Goal: Task Accomplishment & Management: Manage account settings

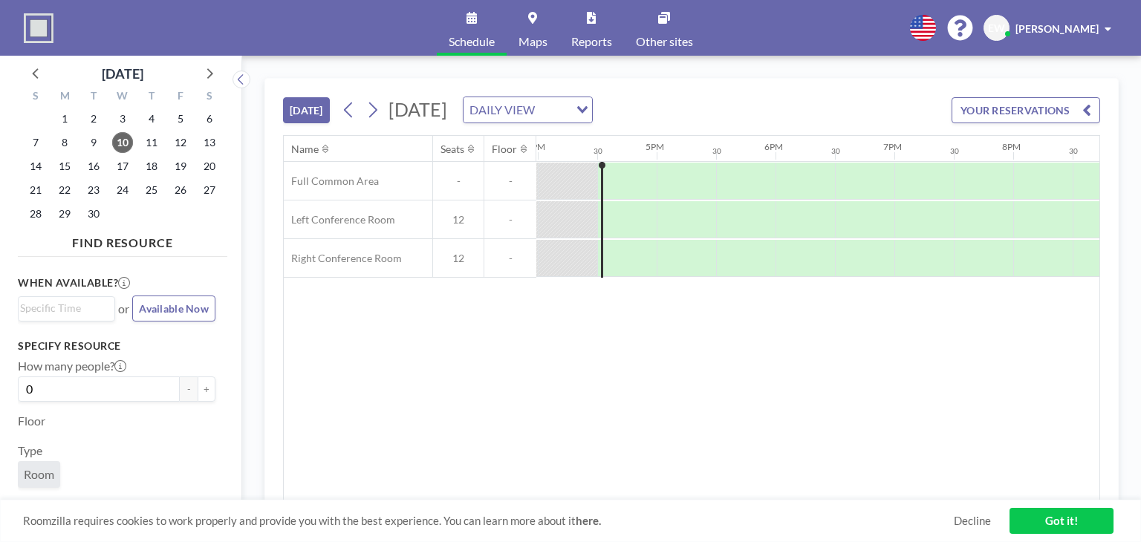
scroll to position [0, 1901]
click at [128, 191] on span "24" at bounding box center [122, 190] width 21 height 21
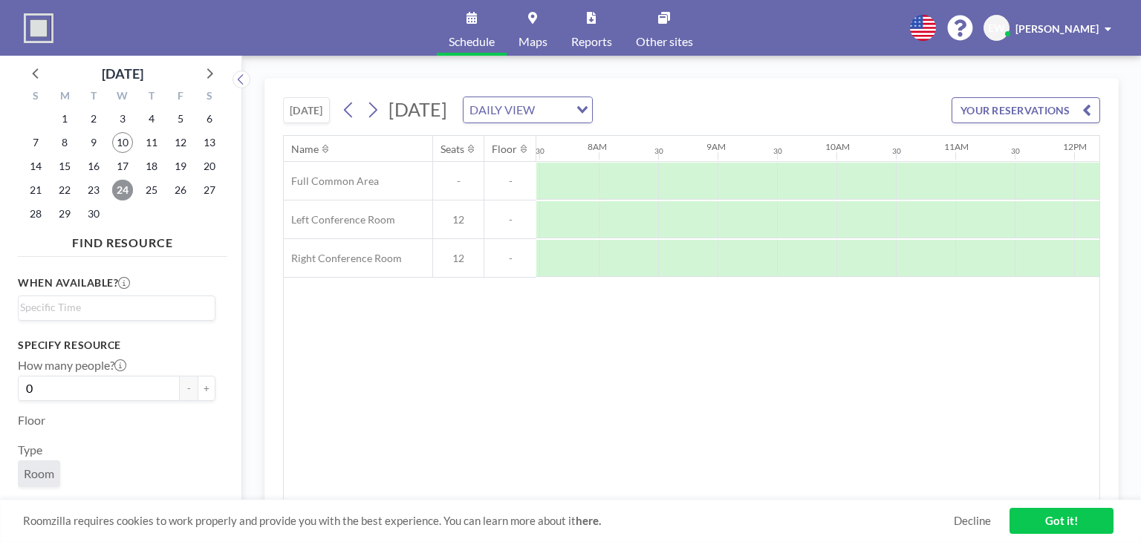
scroll to position [0, 891]
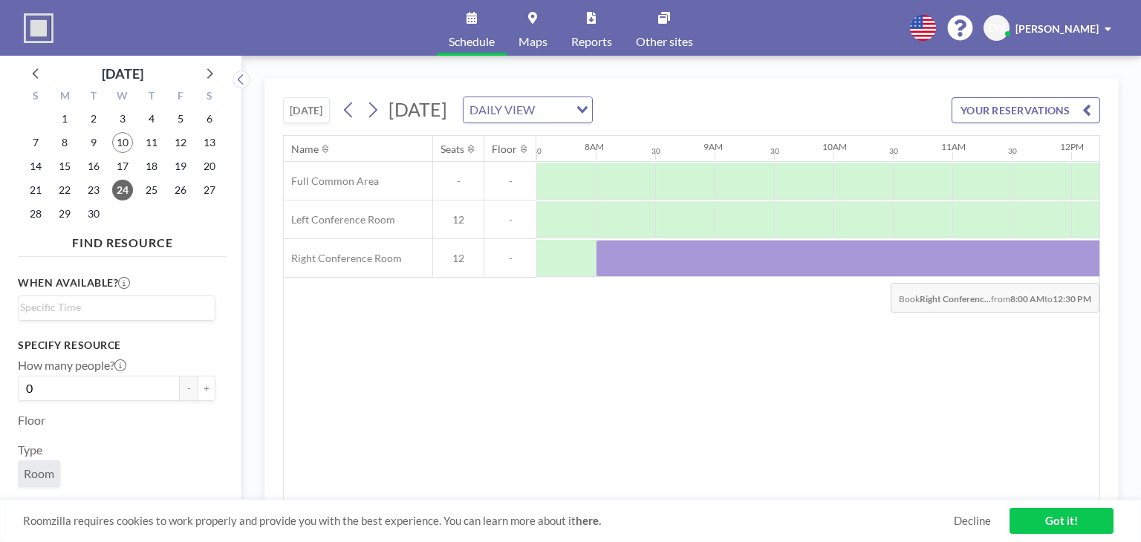
drag, startPoint x: 610, startPoint y: 274, endPoint x: 1140, endPoint y: 259, distance: 530.4
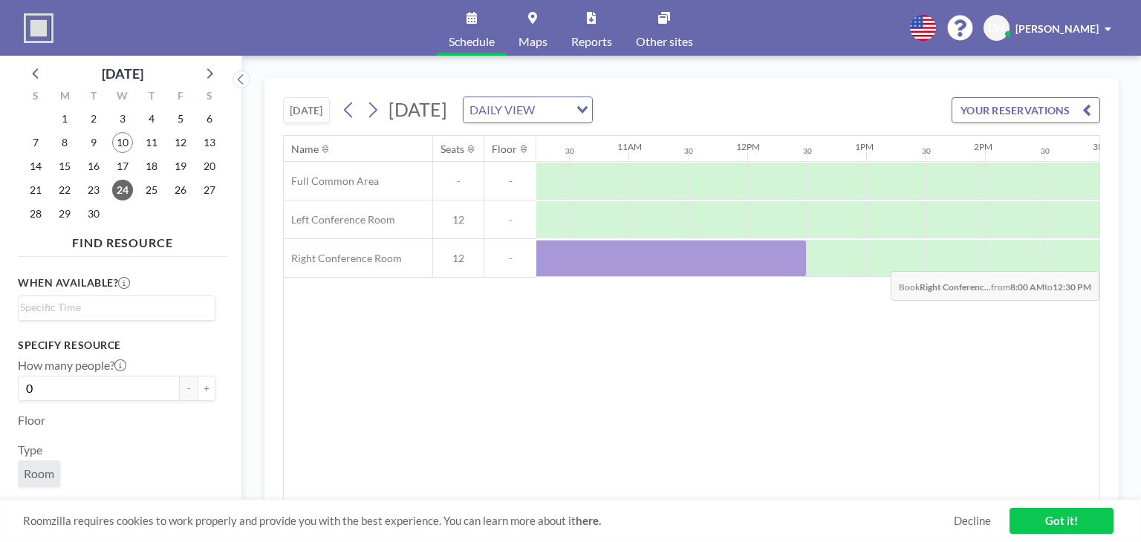
scroll to position [0, 1215]
drag, startPoint x: 1140, startPoint y: 259, endPoint x: 798, endPoint y: 319, distance: 346.7
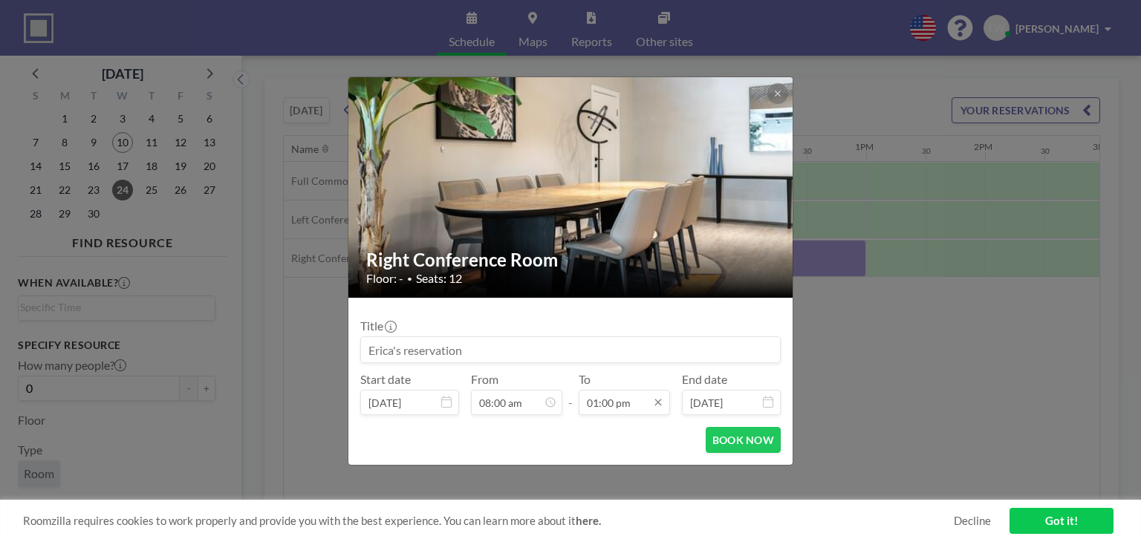
drag, startPoint x: 798, startPoint y: 319, endPoint x: 600, endPoint y: 401, distance: 214.7
click at [600, 401] on input "01:00 pm" at bounding box center [623, 402] width 91 height 25
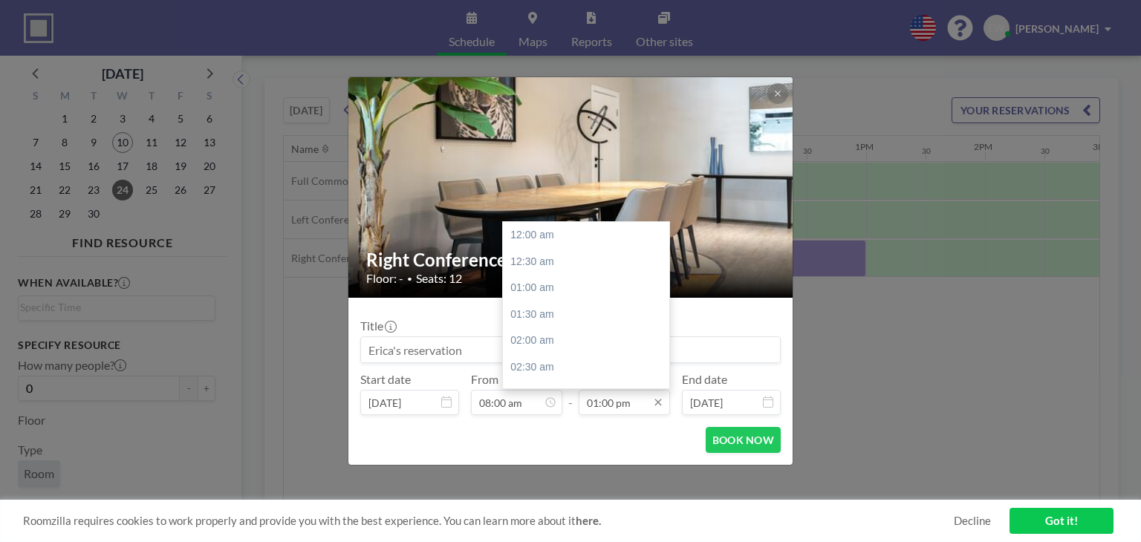
scroll to position [688, 0]
click at [598, 407] on input "01:00 pm" at bounding box center [623, 402] width 91 height 25
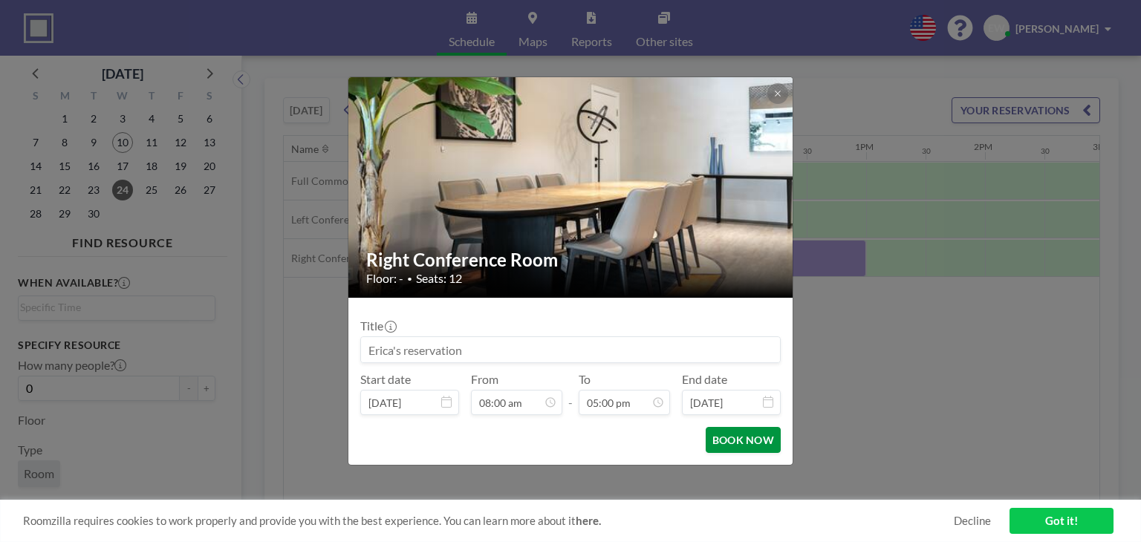
type input "05:00 pm"
click at [743, 440] on button "BOOK NOW" at bounding box center [742, 440] width 75 height 26
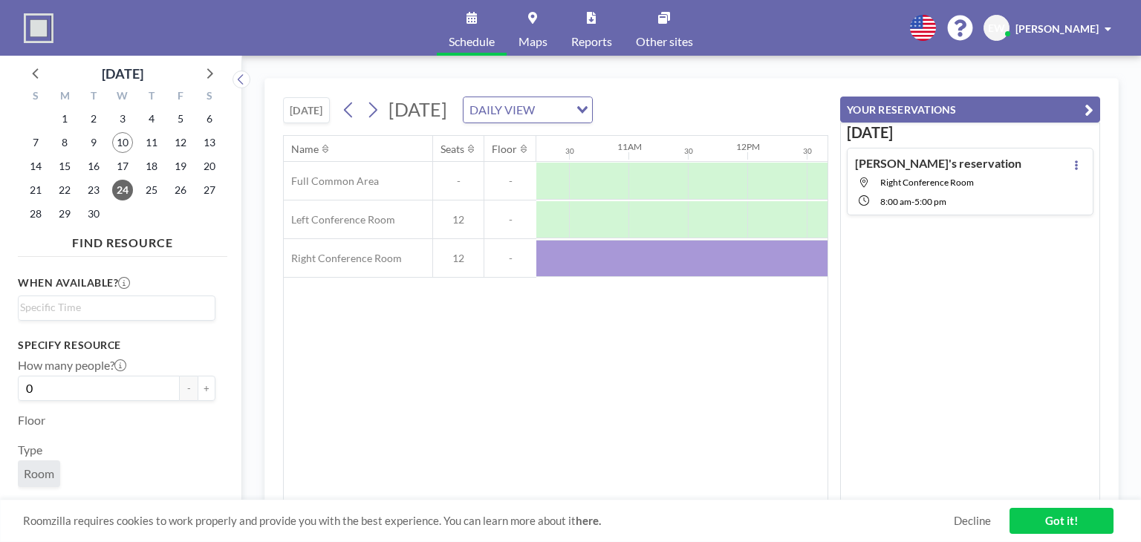
click at [943, 160] on h4 "[PERSON_NAME]'s reservation" at bounding box center [938, 163] width 166 height 15
click at [995, 174] on div "[PERSON_NAME]'s reservation Right Conference Room 8:00 AM - 5:00 PM" at bounding box center [970, 182] width 247 height 68
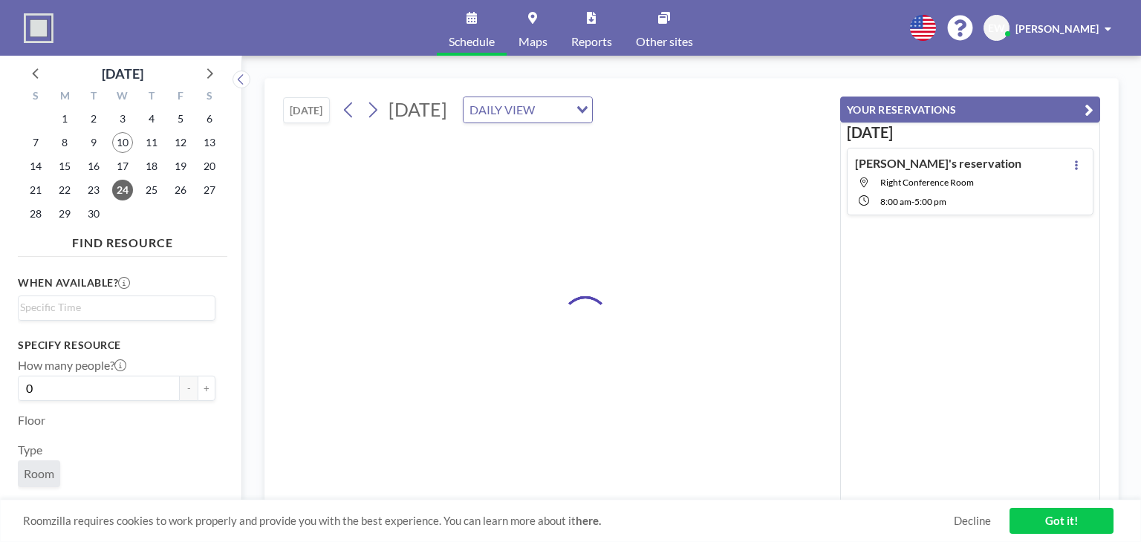
click at [995, 174] on div "[PERSON_NAME]'s reservation Right Conference Room 8:00 AM - 5:00 PM" at bounding box center [970, 182] width 247 height 68
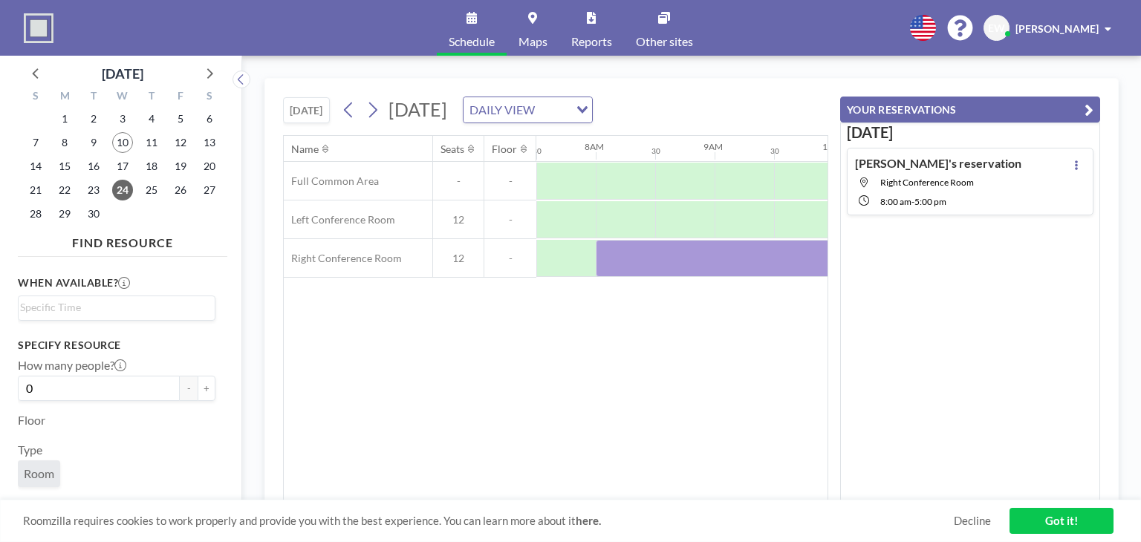
click at [933, 108] on button "YOUR RESERVATIONS" at bounding box center [970, 110] width 260 height 26
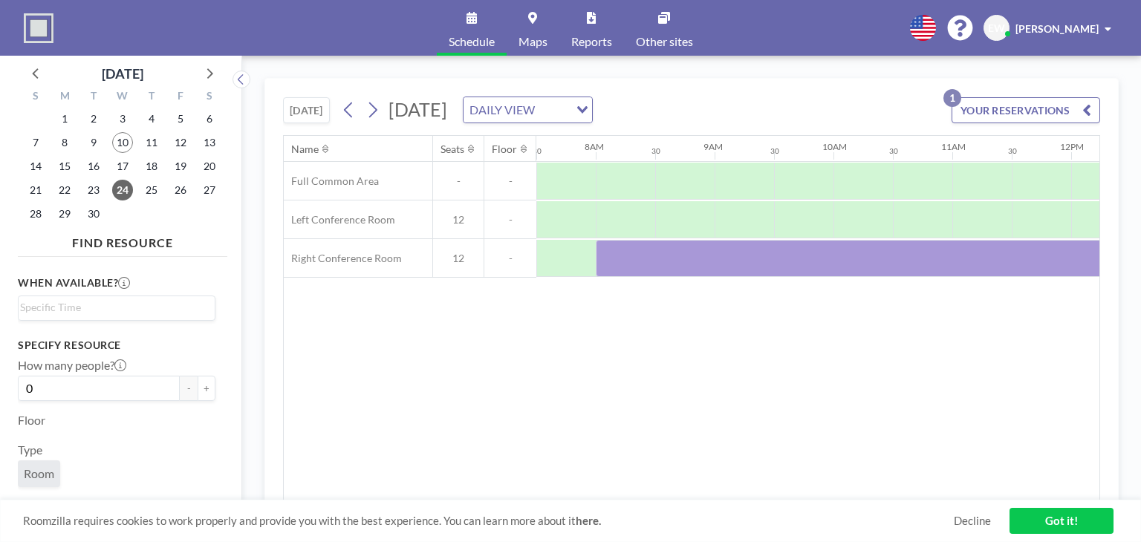
click at [991, 111] on button "YOUR RESERVATIONS 1" at bounding box center [1025, 110] width 149 height 26
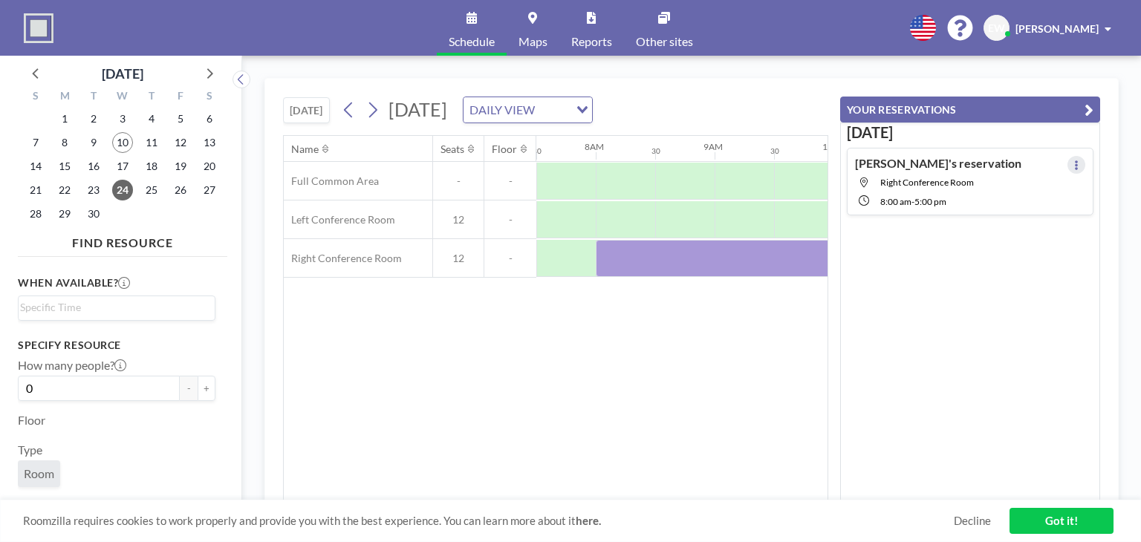
click at [1067, 160] on button at bounding box center [1076, 165] width 18 height 18
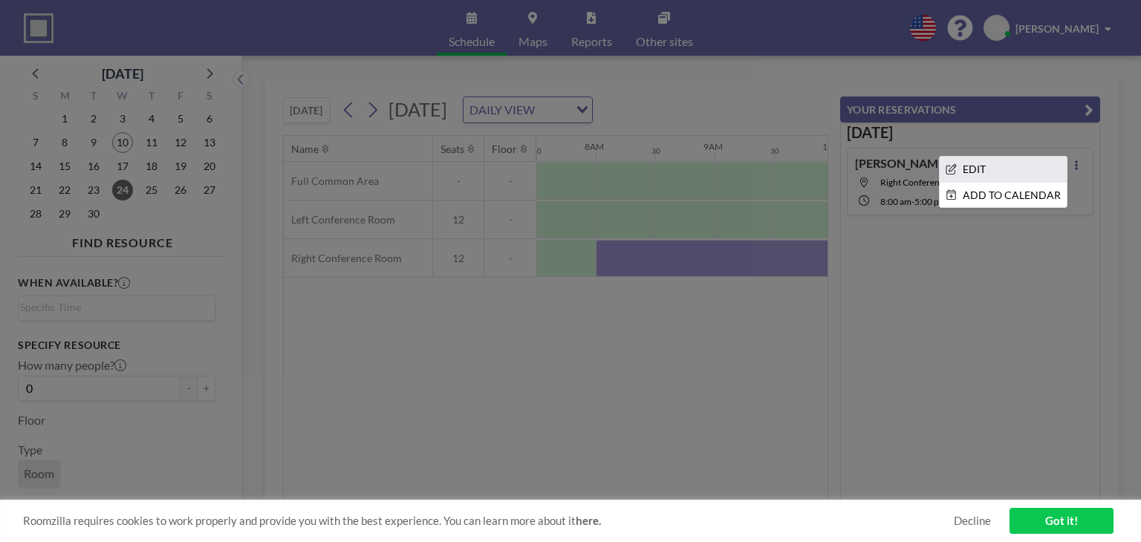
click at [1005, 172] on li "EDIT" at bounding box center [1002, 169] width 127 height 25
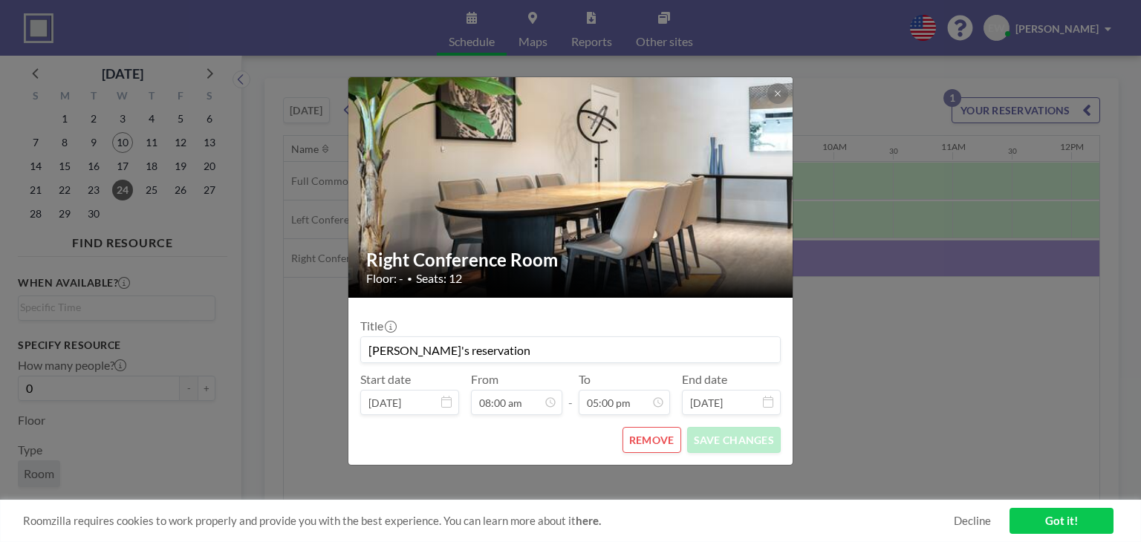
drag, startPoint x: 483, startPoint y: 350, endPoint x: 283, endPoint y: 353, distance: 199.8
click at [283, 353] on div "Right Conference Room Floor: - • Seats: 12 Title [PERSON_NAME]'s reservation St…" at bounding box center [570, 271] width 1141 height 542
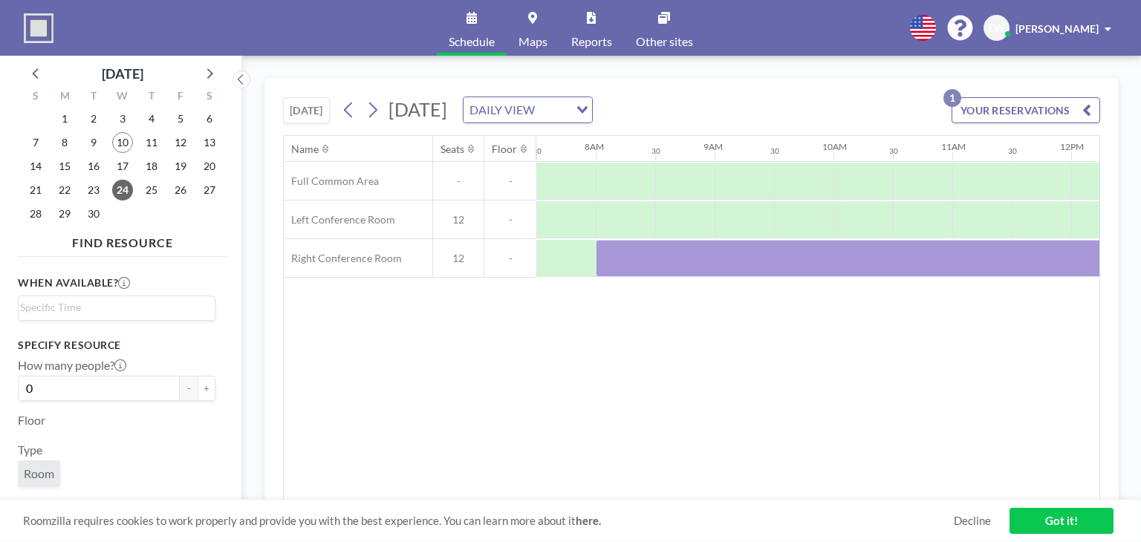
click at [1010, 107] on button "YOUR RESERVATIONS 1" at bounding box center [1025, 110] width 149 height 26
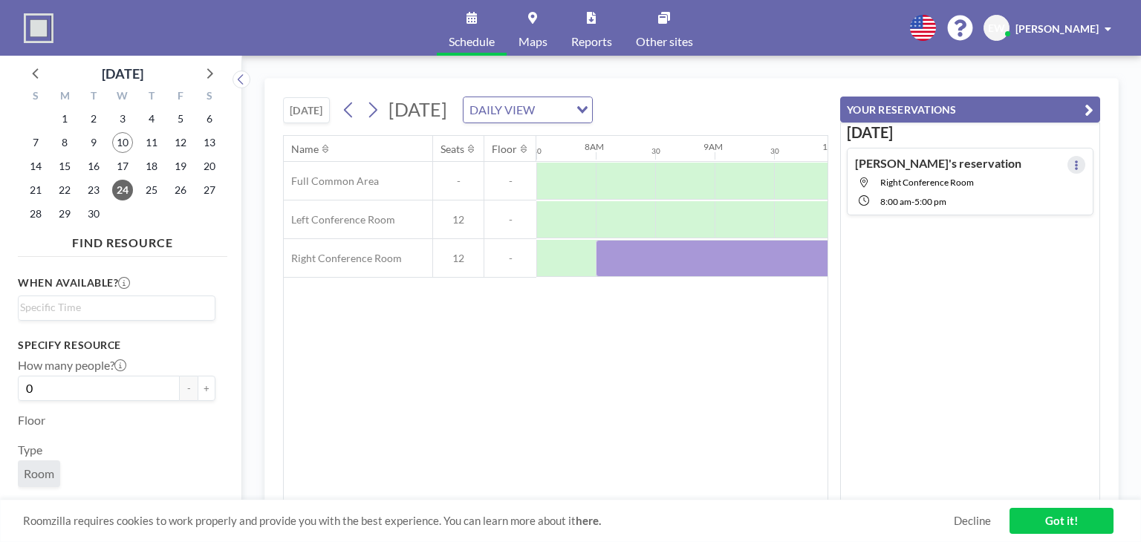
click at [1073, 160] on icon at bounding box center [1076, 165] width 6 height 10
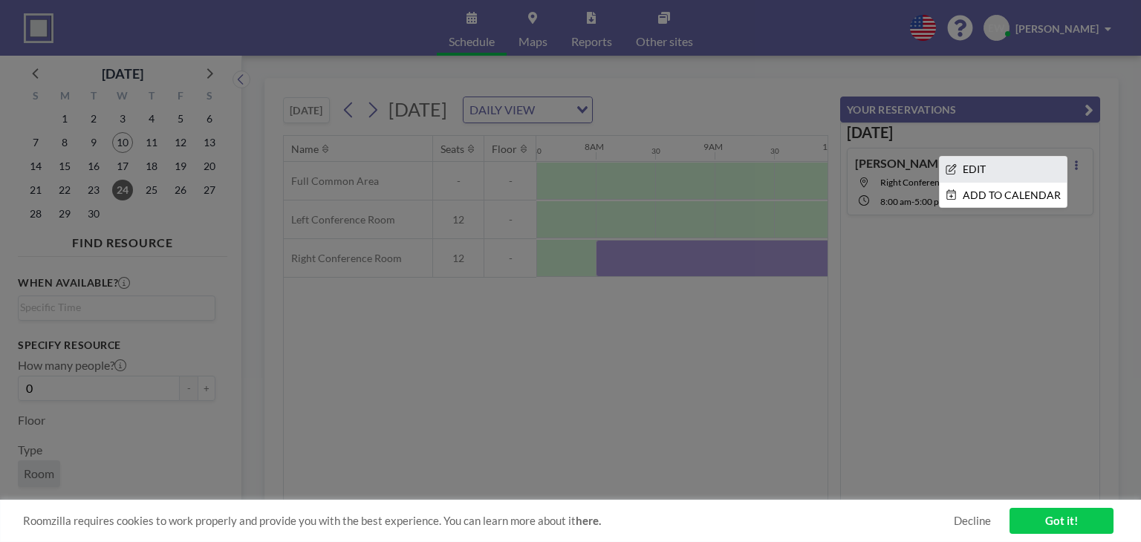
click at [1007, 176] on li "EDIT" at bounding box center [1002, 169] width 127 height 25
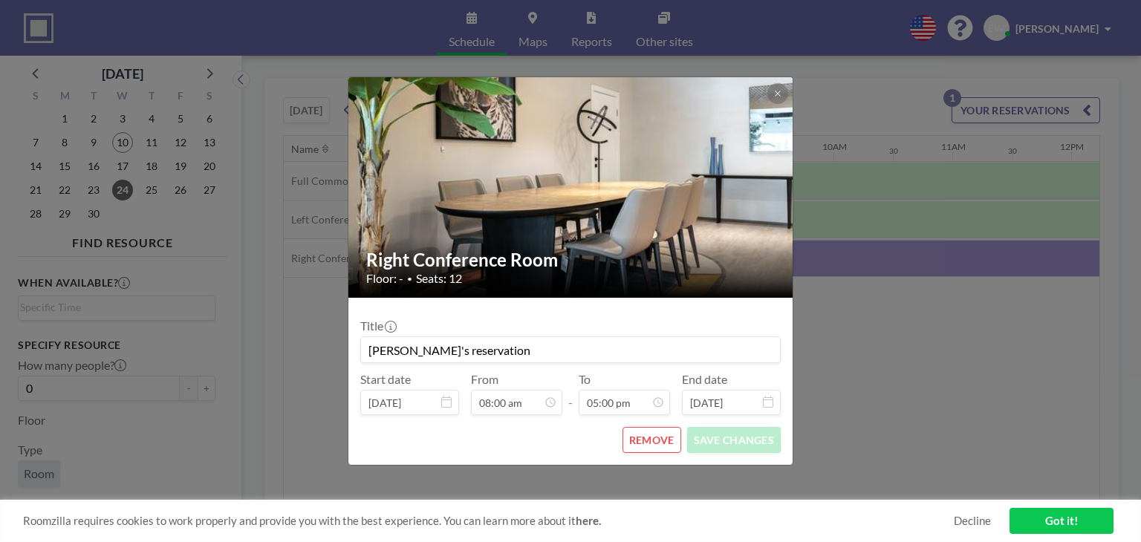
click at [495, 343] on input "[PERSON_NAME]'s reservation" at bounding box center [570, 349] width 419 height 25
type input "E"
drag, startPoint x: 515, startPoint y: 350, endPoint x: 360, endPoint y: 344, distance: 155.3
click at [361, 344] on input "Theradaptive SLT Meeting" at bounding box center [570, 349] width 419 height 25
click at [522, 356] on input "Theradaptive SLT Meeting" at bounding box center [570, 349] width 419 height 25
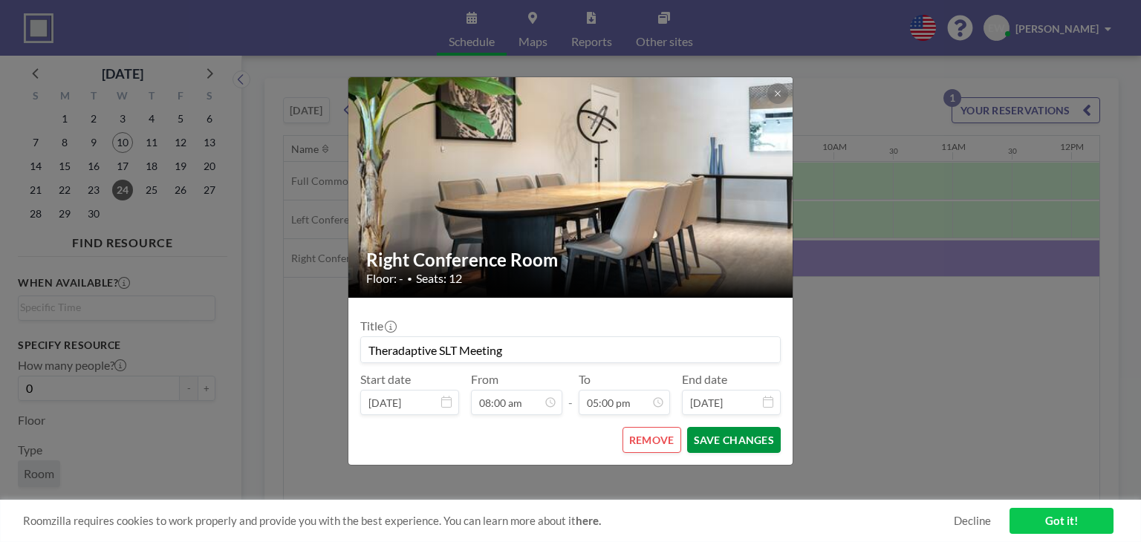
click at [725, 437] on button "SAVE CHANGES" at bounding box center [734, 440] width 94 height 26
type input "Theradaptive SLT Meeting"
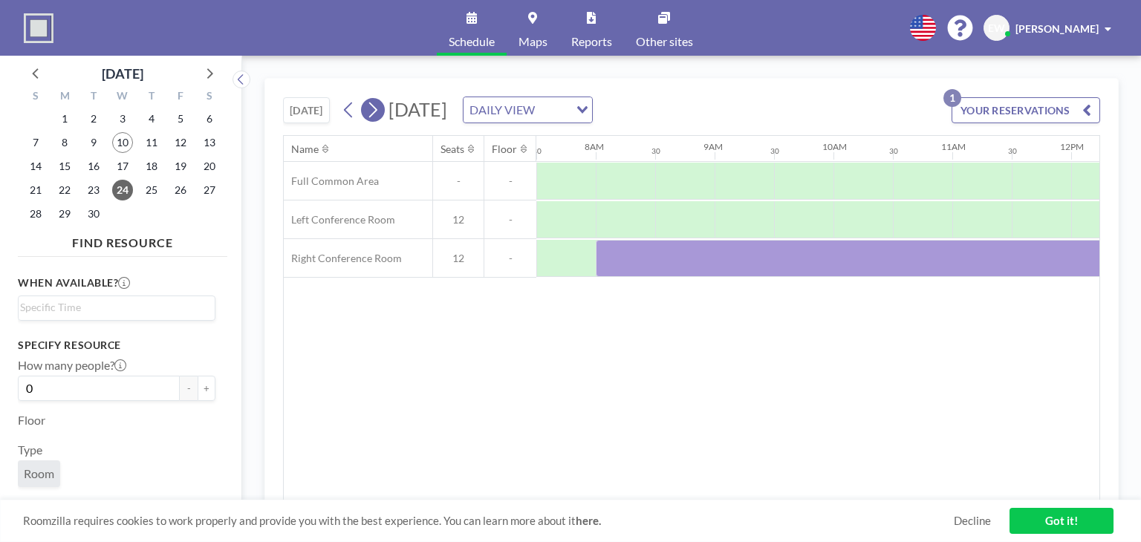
click at [376, 114] on icon at bounding box center [372, 110] width 14 height 22
drag, startPoint x: 608, startPoint y: 254, endPoint x: 1083, endPoint y: 277, distance: 475.8
click at [1083, 277] on div "Name Seats Floor 12AM 30 1AM 30 2AM 30 3AM 30 4AM 30 5AM 30 6AM 30 7AM 30 8AM 3…" at bounding box center [691, 318] width 815 height 365
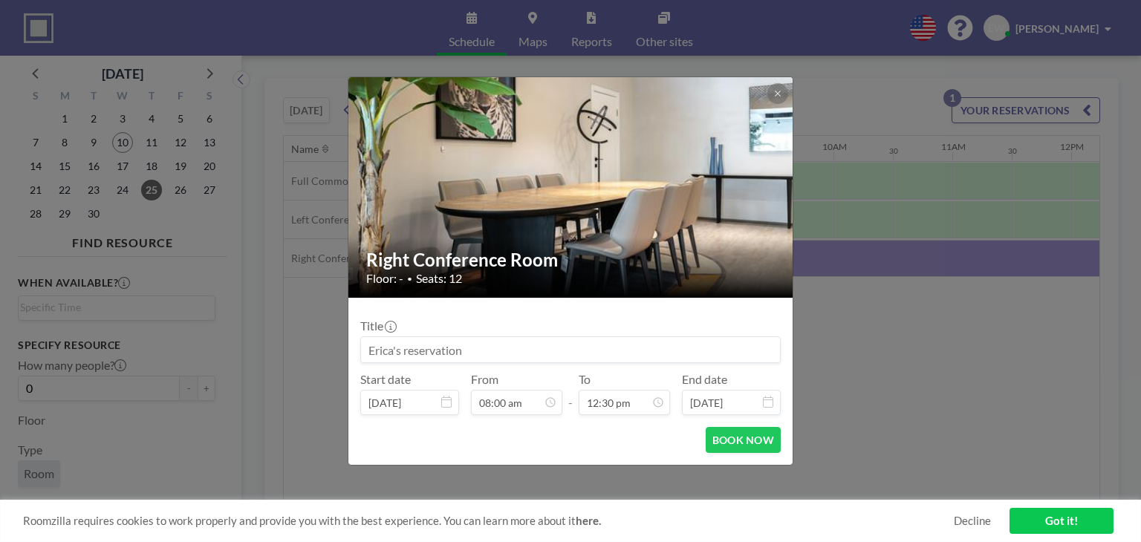
scroll to position [661, 0]
drag, startPoint x: 506, startPoint y: 354, endPoint x: 348, endPoint y: 342, distance: 157.9
click at [348, 342] on form "Title Start date [DATE] From 08:00 am - To 12:30 pm End date [DATE] BOOK NOW" at bounding box center [570, 381] width 444 height 167
click at [453, 342] on input "Theradaptive SLT" at bounding box center [570, 349] width 419 height 25
click at [467, 347] on input "Theradaptive SLT" at bounding box center [570, 349] width 419 height 25
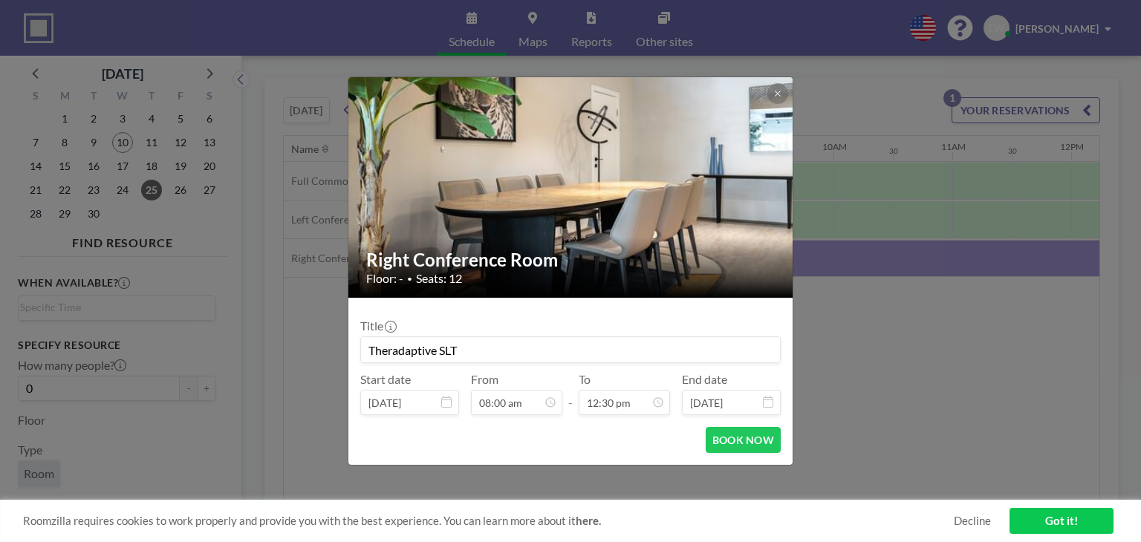
paste input "Theradaptive SLT Meeting"
type input "Theradaptive SLT Theradaptive SLT Meeting"
drag, startPoint x: 456, startPoint y: 350, endPoint x: 316, endPoint y: 342, distance: 139.8
click at [316, 342] on div "Right Conference Room Floor: - • Seats: 12 Title Theradaptive SLT Theradaptive …" at bounding box center [570, 271] width 1141 height 542
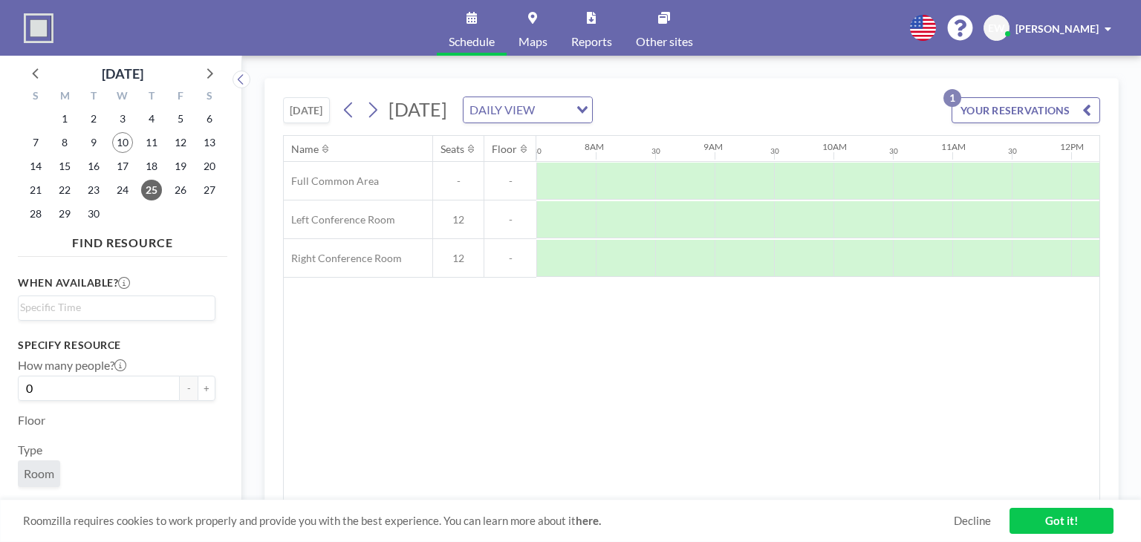
click at [1083, 107] on icon "button" at bounding box center [1086, 110] width 9 height 18
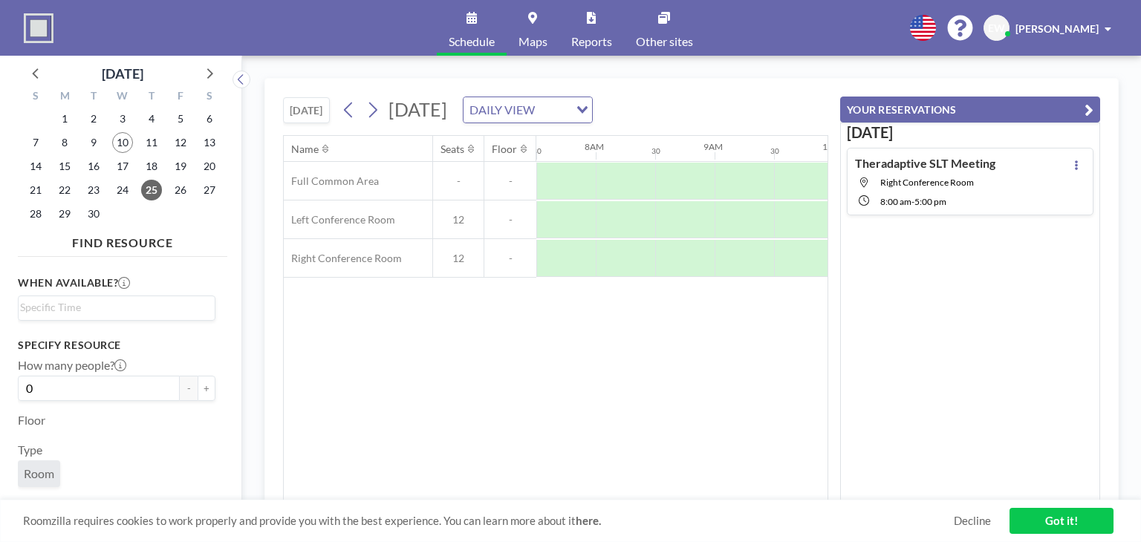
click at [695, 371] on div "Name Seats Floor 12AM 30 1AM 30 2AM 30 3AM 30 4AM 30 5AM 30 6AM 30 7AM 30 8AM 3…" at bounding box center [556, 318] width 544 height 365
click at [625, 348] on div "Name Seats Floor 12AM 30 1AM 30 2AM 30 3AM 30 4AM 30 5AM 30 6AM 30 7AM 30 8AM 3…" at bounding box center [556, 318] width 544 height 365
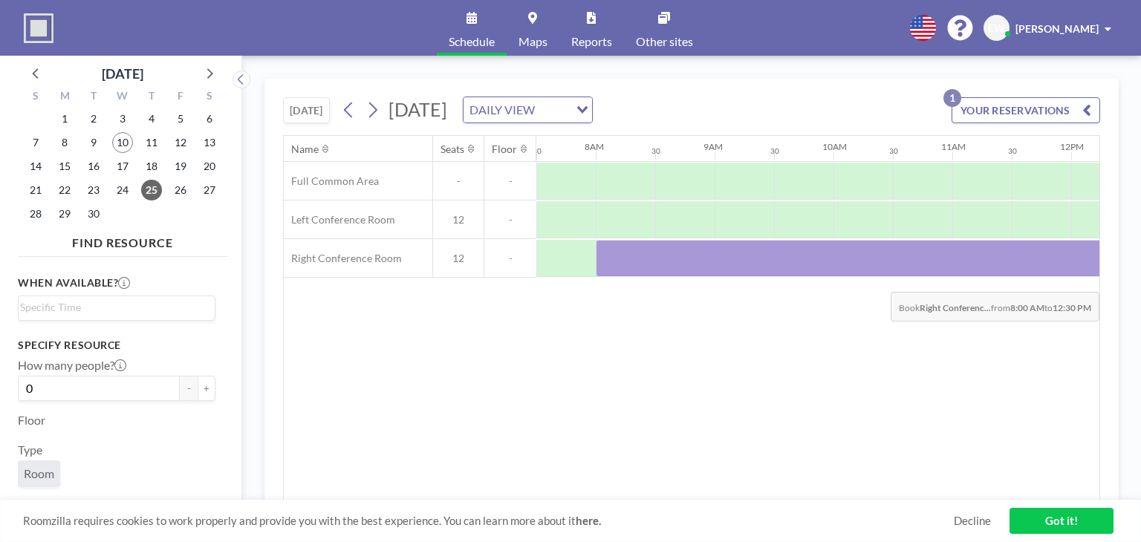
drag, startPoint x: 619, startPoint y: 272, endPoint x: 1083, endPoint y: 280, distance: 464.2
click at [1083, 280] on div "Name Seats Floor 12AM 30 1AM 30 2AM 30 3AM 30 4AM 30 5AM 30 6AM 30 7AM 30 8AM 3…" at bounding box center [691, 318] width 815 height 365
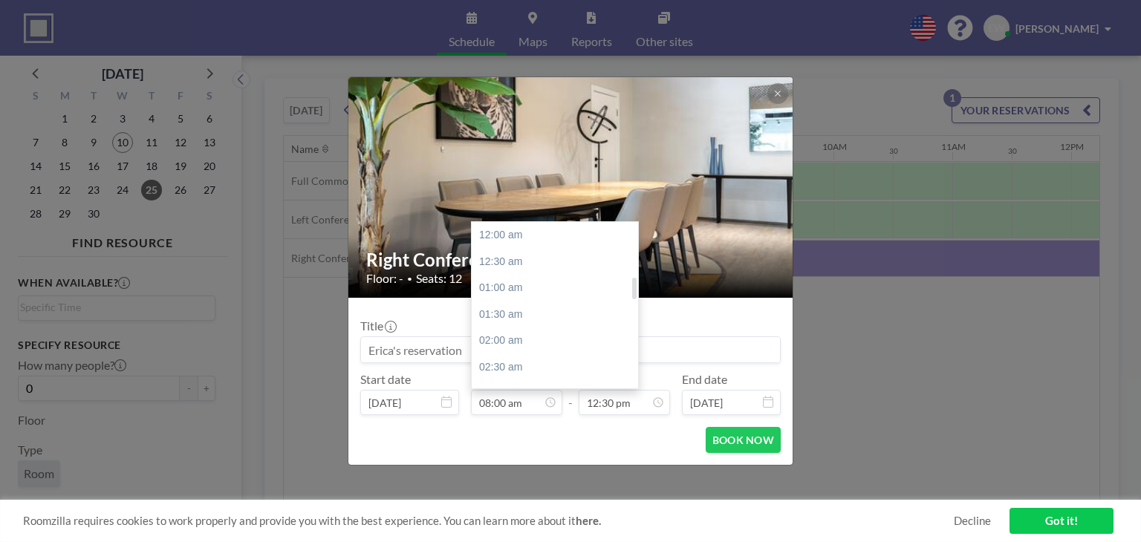
scroll to position [423, 0]
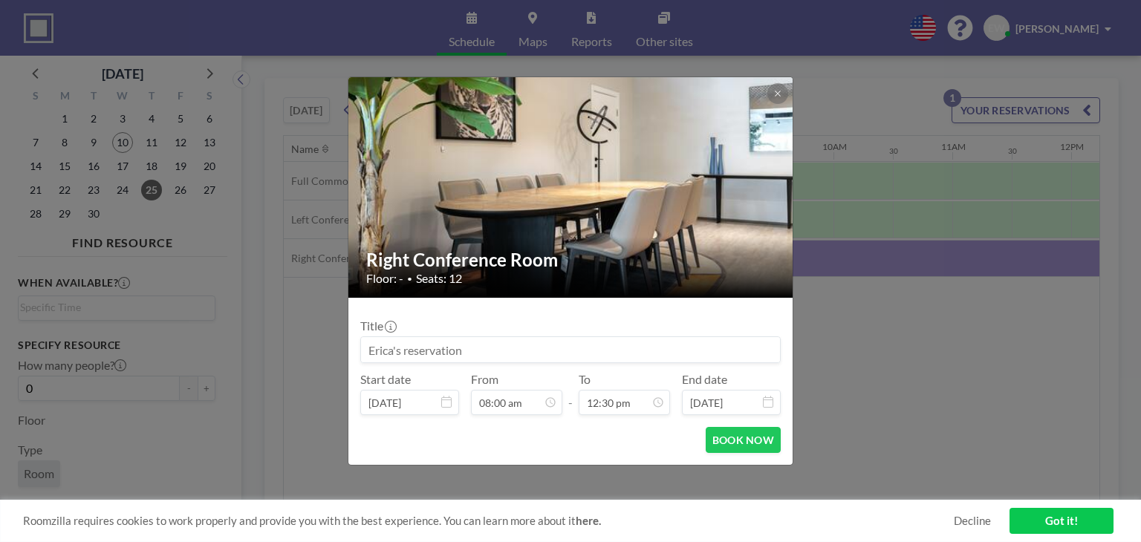
click at [463, 346] on input at bounding box center [570, 349] width 419 height 25
paste input "Theradaptive SLT Meeting"
type input "Theradaptive SLT Meeting"
click at [748, 441] on button "BOOK NOW" at bounding box center [742, 440] width 75 height 26
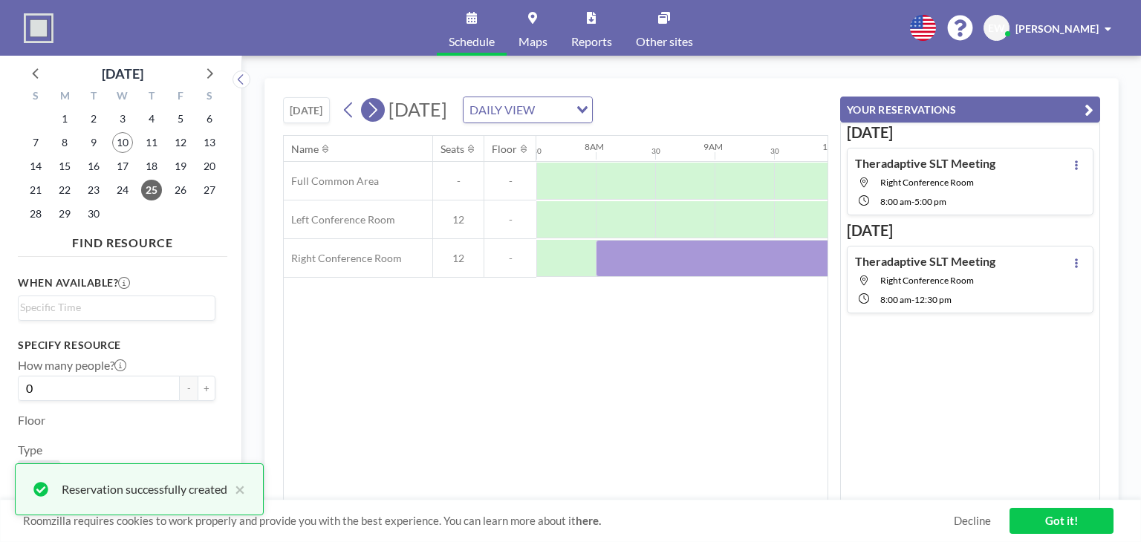
click at [374, 111] on icon at bounding box center [372, 110] width 14 height 22
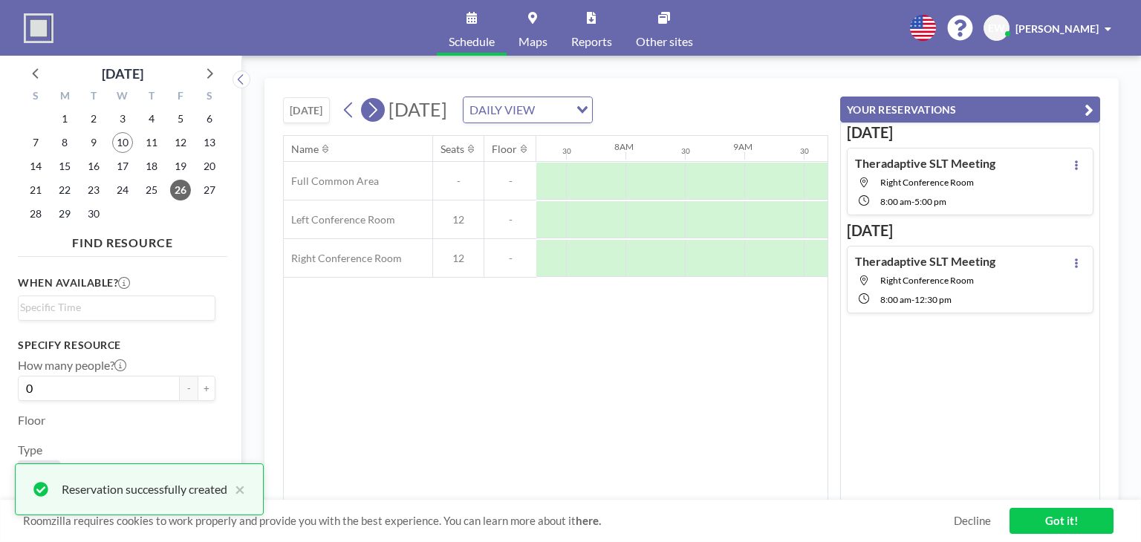
scroll to position [0, 891]
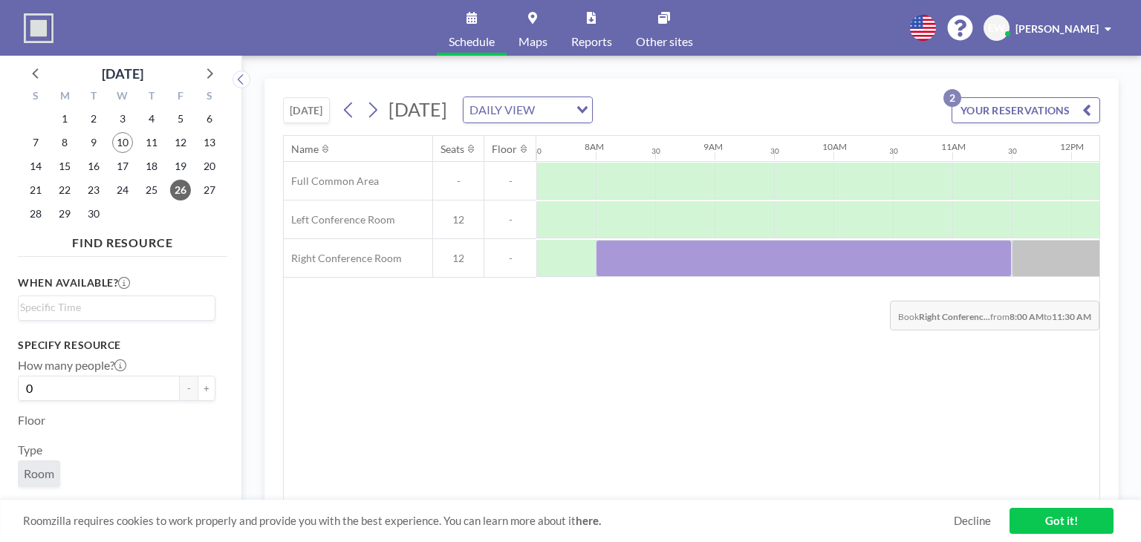
drag, startPoint x: 627, startPoint y: 252, endPoint x: 981, endPoint y: 289, distance: 356.1
click at [981, 289] on div "Name Seats Floor 12AM 30 1AM 30 2AM 30 3AM 30 4AM 30 5AM 30 6AM 30 7AM 30 8AM 3…" at bounding box center [691, 318] width 815 height 365
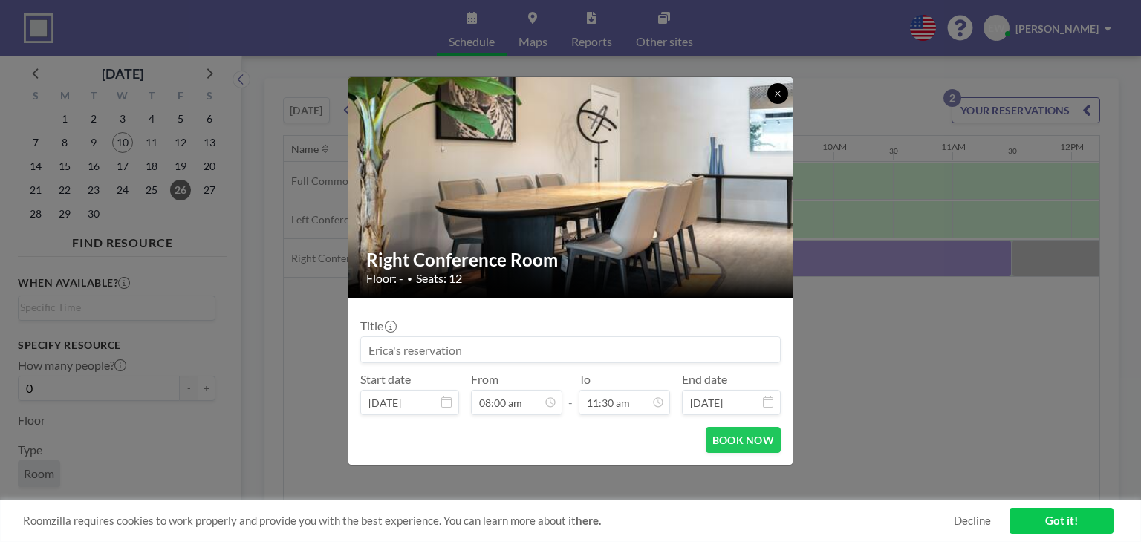
click at [776, 97] on icon at bounding box center [777, 93] width 9 height 9
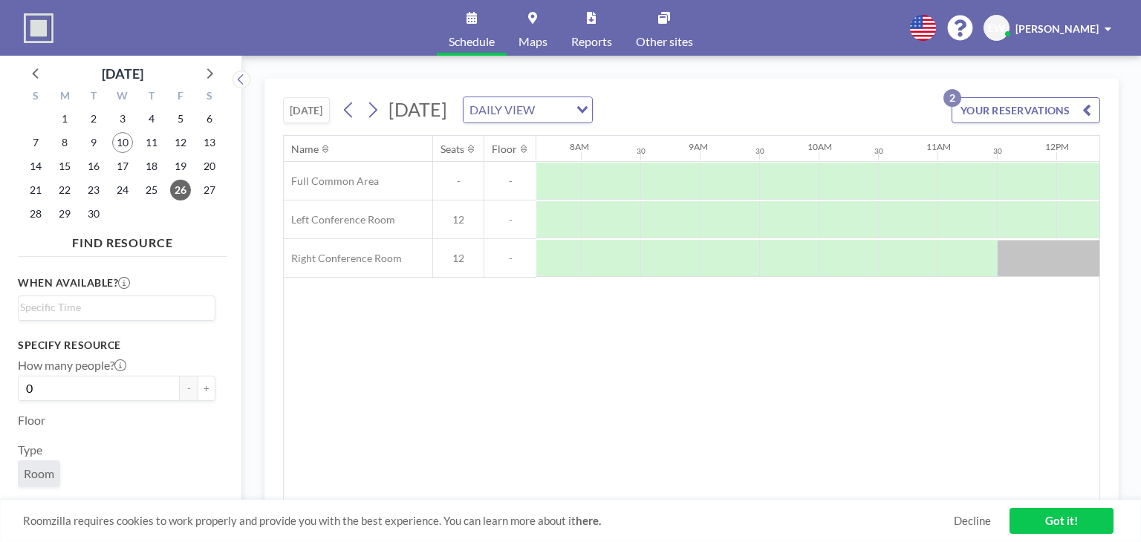
scroll to position [0, 898]
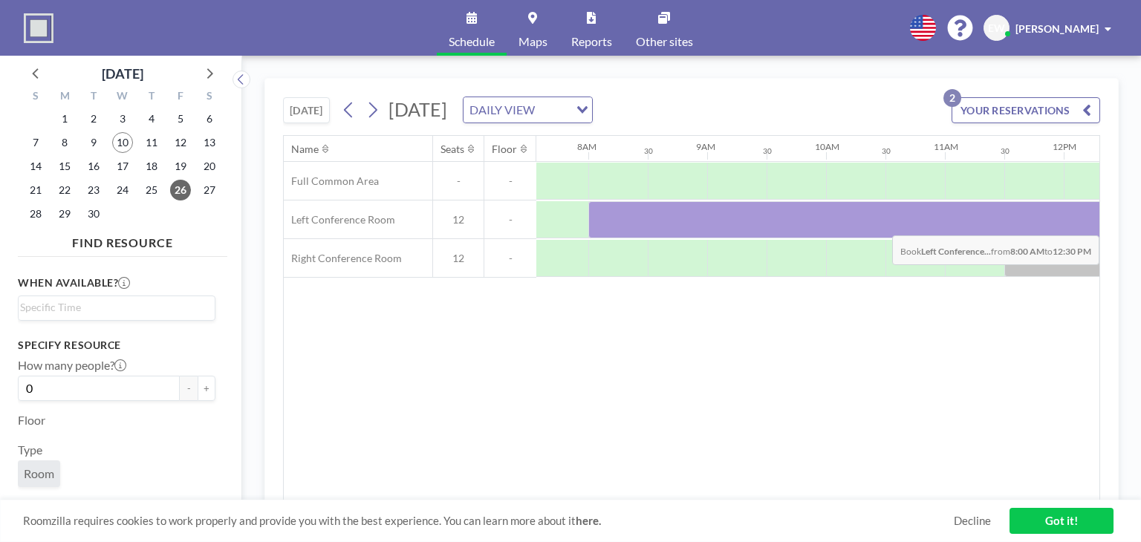
drag, startPoint x: 610, startPoint y: 221, endPoint x: 1077, endPoint y: 224, distance: 467.1
click at [1077, 224] on div at bounding box center [855, 219] width 535 height 37
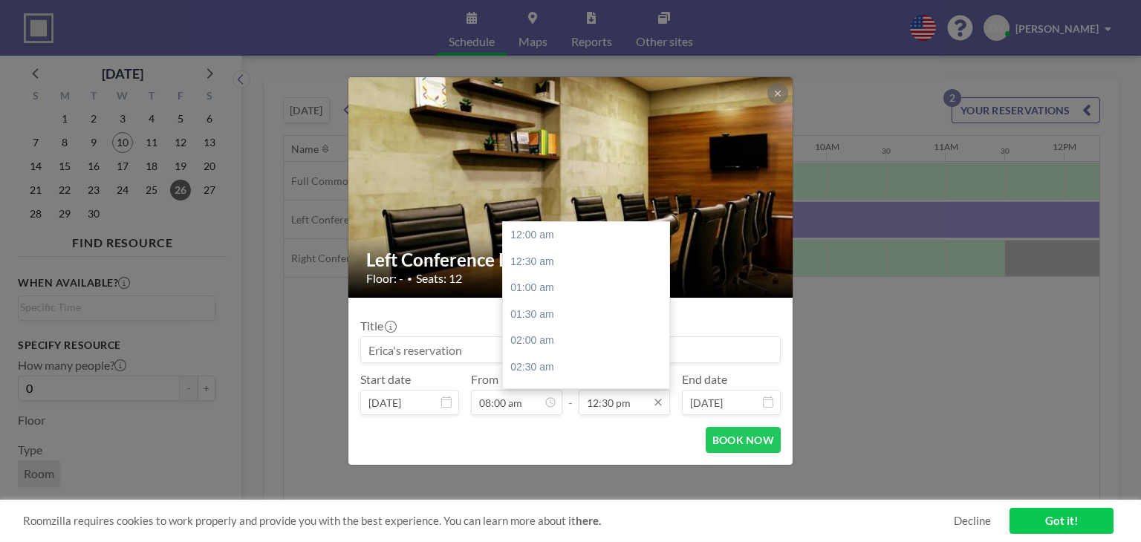
scroll to position [661, 0]
click at [555, 263] on div "01:00 pm" at bounding box center [590, 261] width 174 height 27
type input "01:00 pm"
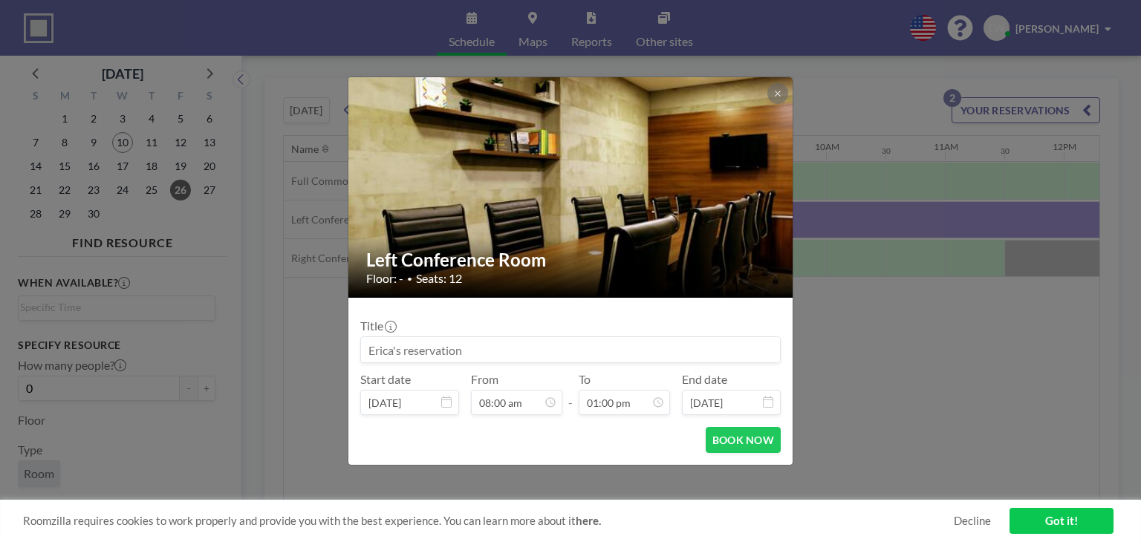
scroll to position [423, 0]
click at [507, 351] on input at bounding box center [570, 349] width 419 height 25
paste input "Theradaptive SLT Meeting"
type input "Theradaptive SLT Meeting"
click at [731, 437] on button "BOOK NOW" at bounding box center [742, 440] width 75 height 26
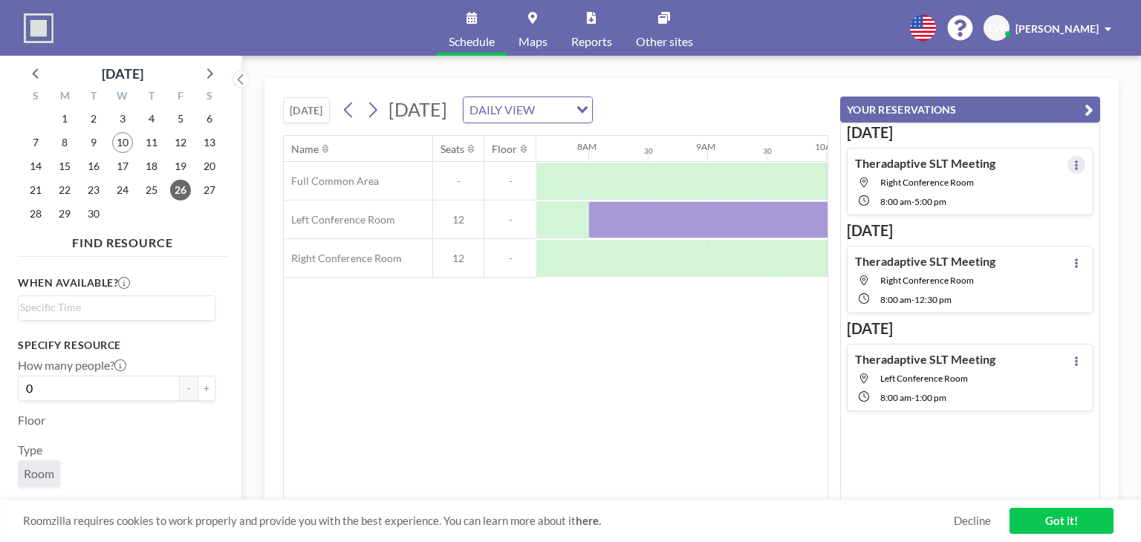
click at [1072, 163] on button at bounding box center [1076, 165] width 18 height 18
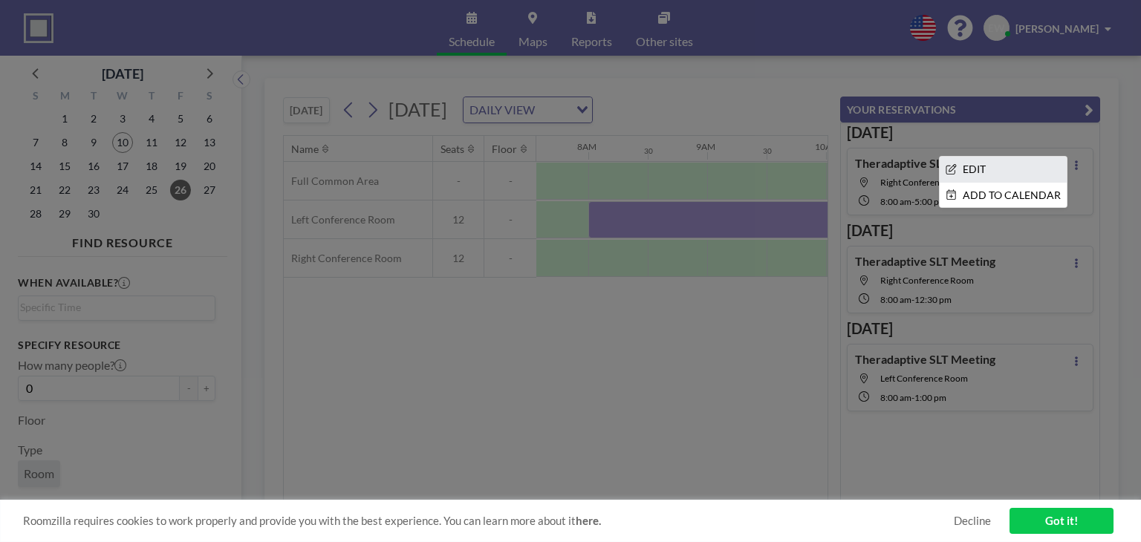
click at [1015, 169] on li "EDIT" at bounding box center [1002, 169] width 127 height 25
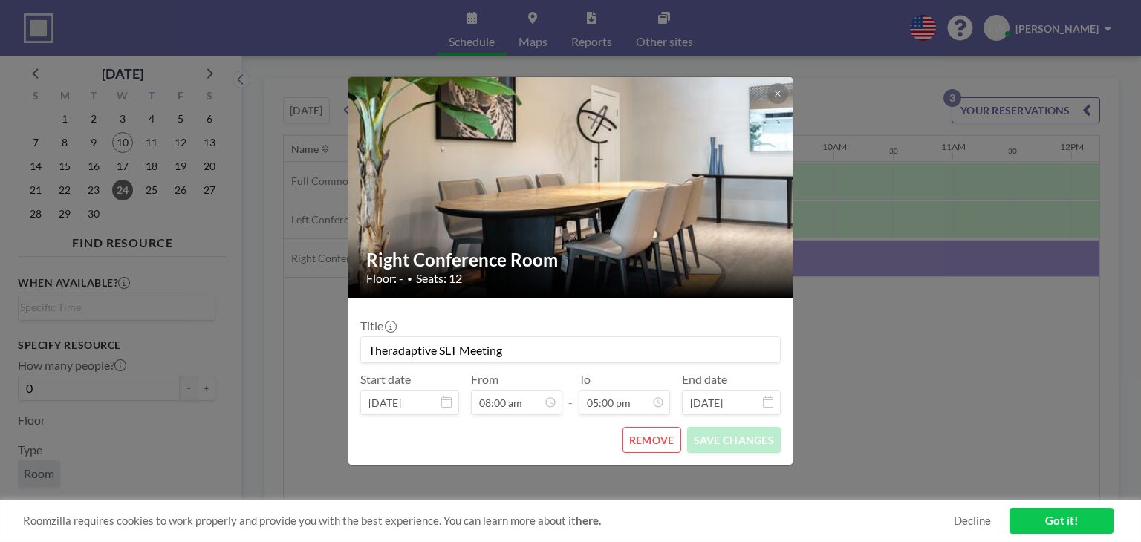
click at [525, 261] on h2 "Right Conference Room" at bounding box center [571, 260] width 410 height 22
click at [776, 93] on icon at bounding box center [776, 93] width 5 height 5
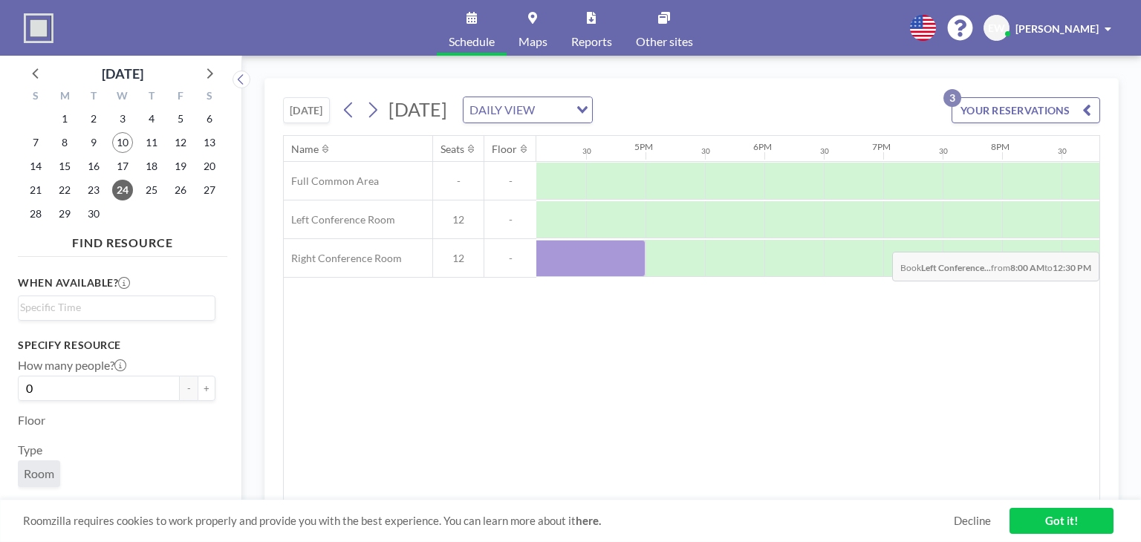
scroll to position [0, 2156]
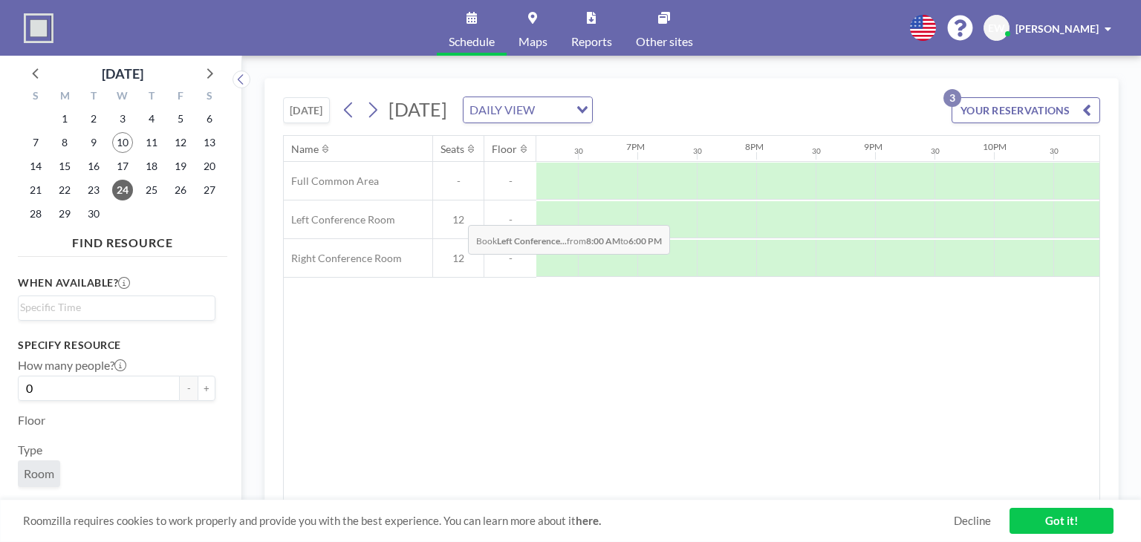
drag, startPoint x: 618, startPoint y: 223, endPoint x: 456, endPoint y: 213, distance: 162.2
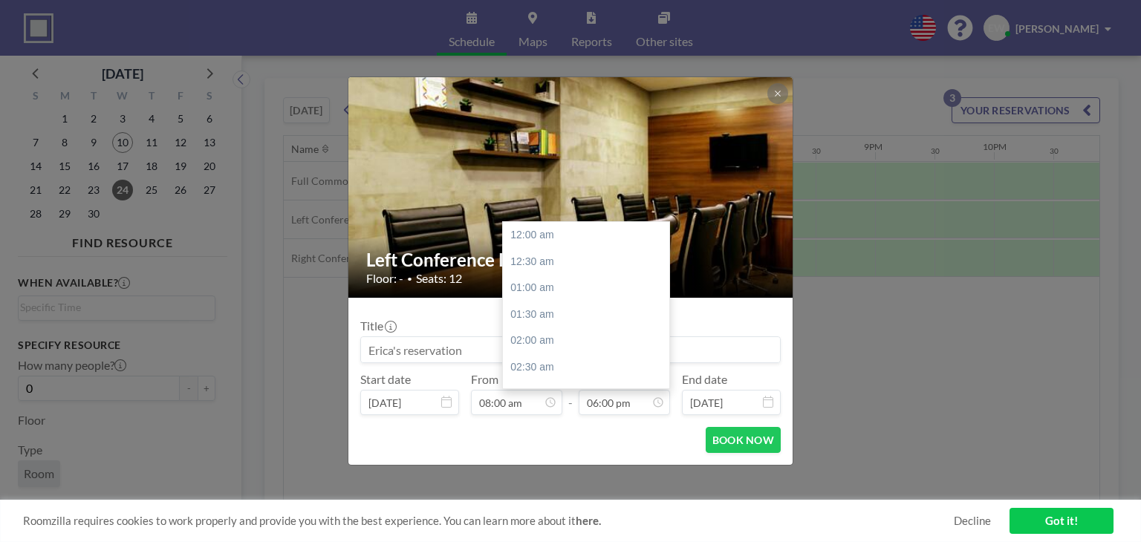
scroll to position [952, 0]
click at [422, 346] on input at bounding box center [570, 349] width 419 height 25
paste input "Theradaptive SLT Meeting"
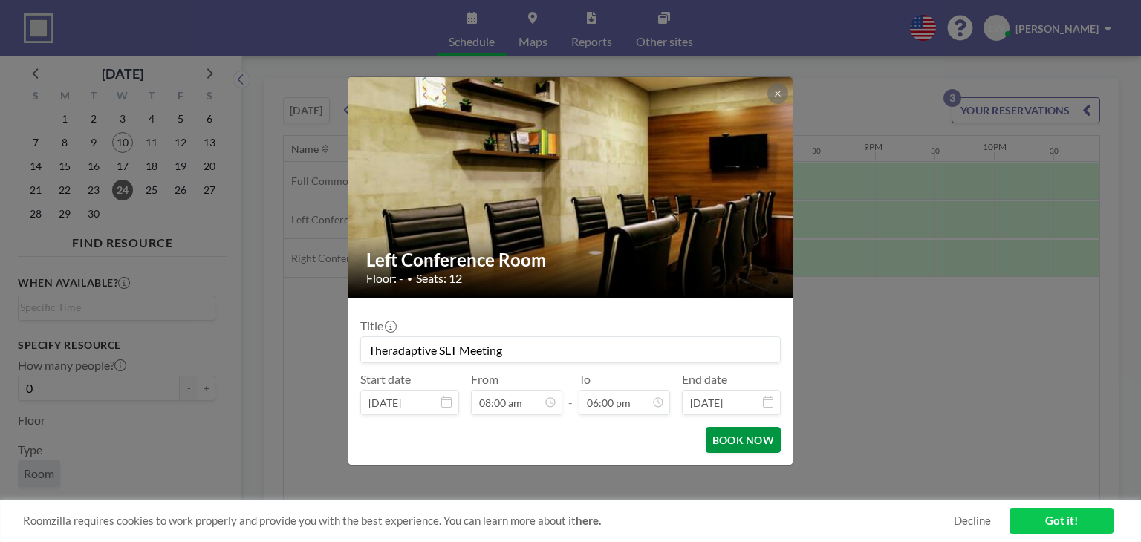
type input "Theradaptive SLT Meeting"
click at [729, 441] on button "BOOK NOW" at bounding box center [742, 440] width 75 height 26
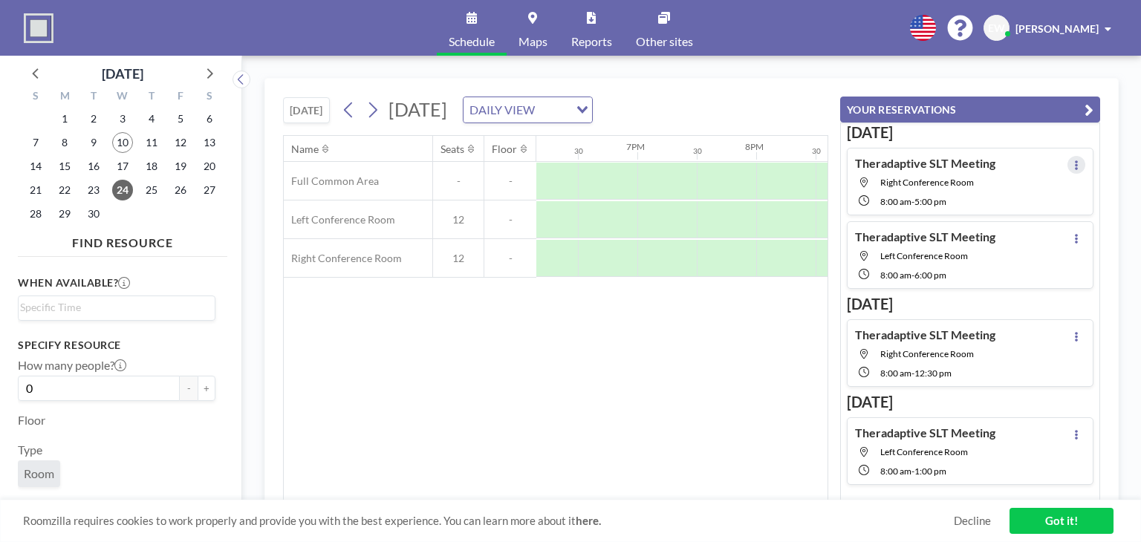
click at [1074, 161] on icon at bounding box center [1075, 165] width 3 height 10
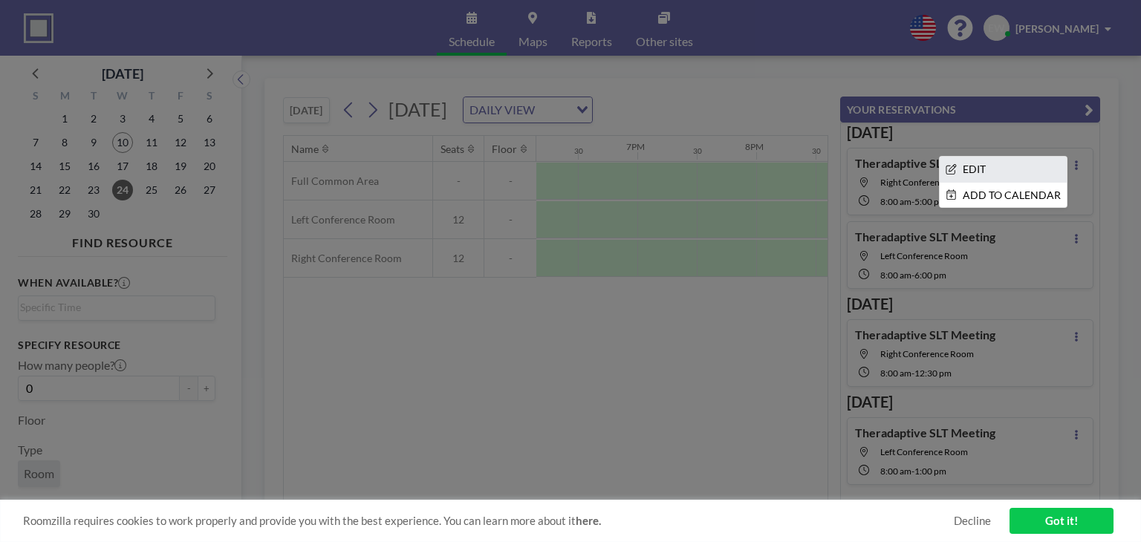
click at [969, 162] on li "EDIT" at bounding box center [1002, 169] width 127 height 25
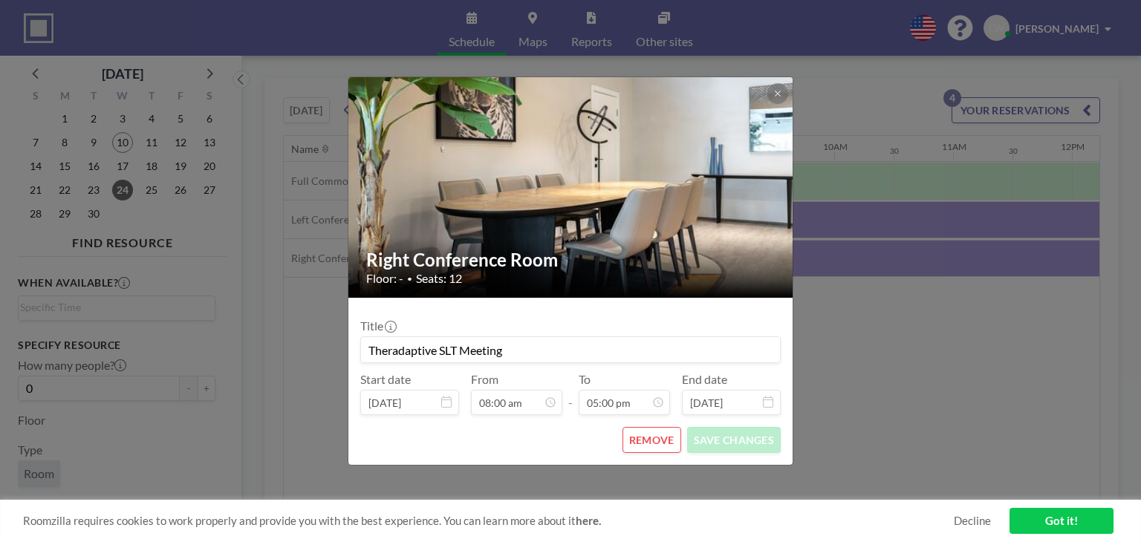
scroll to position [0, 891]
click at [648, 447] on button "REMOVE" at bounding box center [651, 440] width 59 height 26
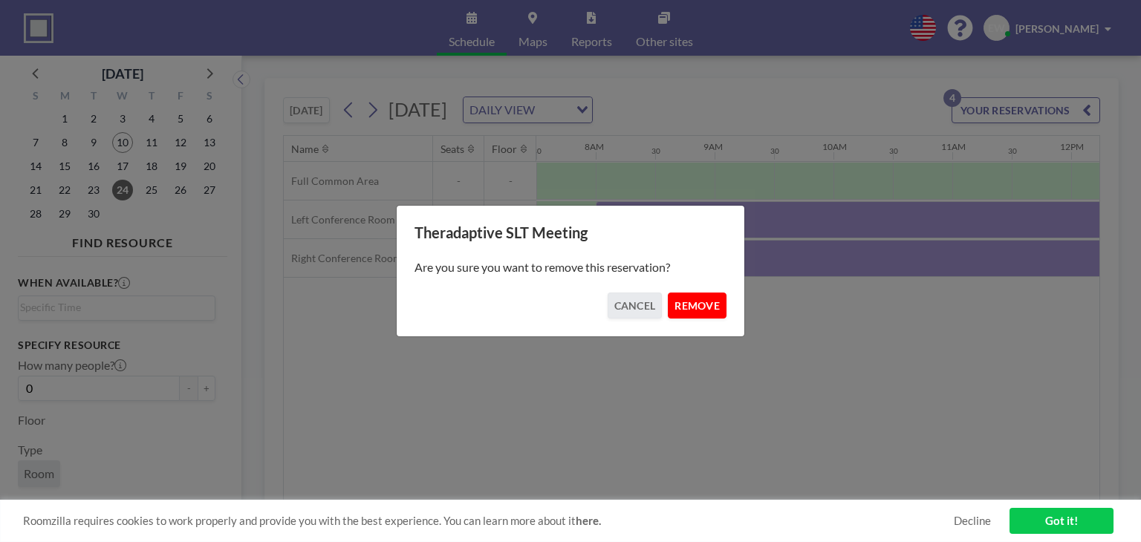
click at [707, 307] on button "REMOVE" at bounding box center [697, 306] width 59 height 26
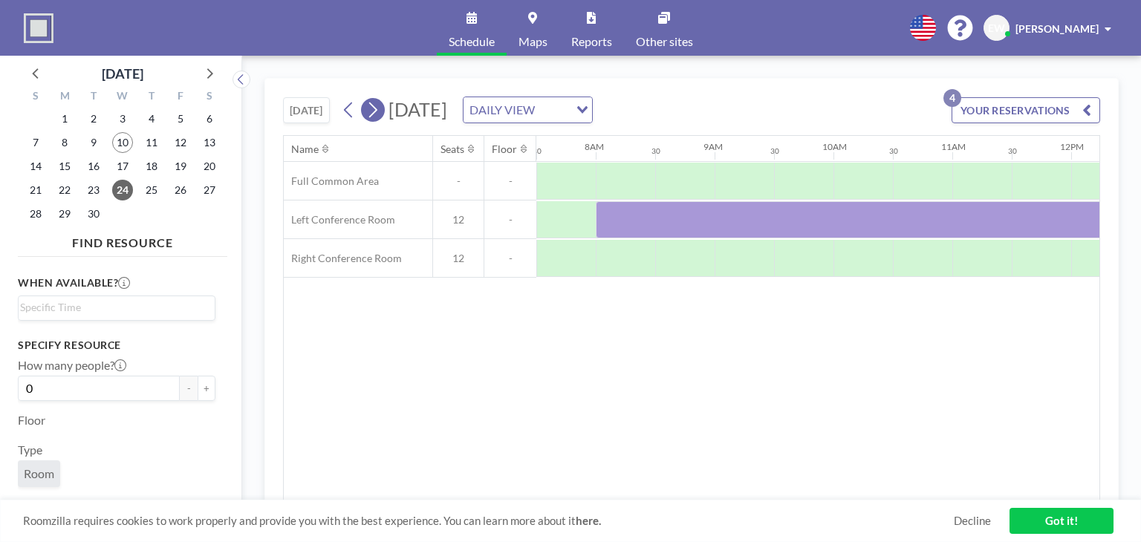
click at [373, 113] on icon at bounding box center [372, 110] width 14 height 22
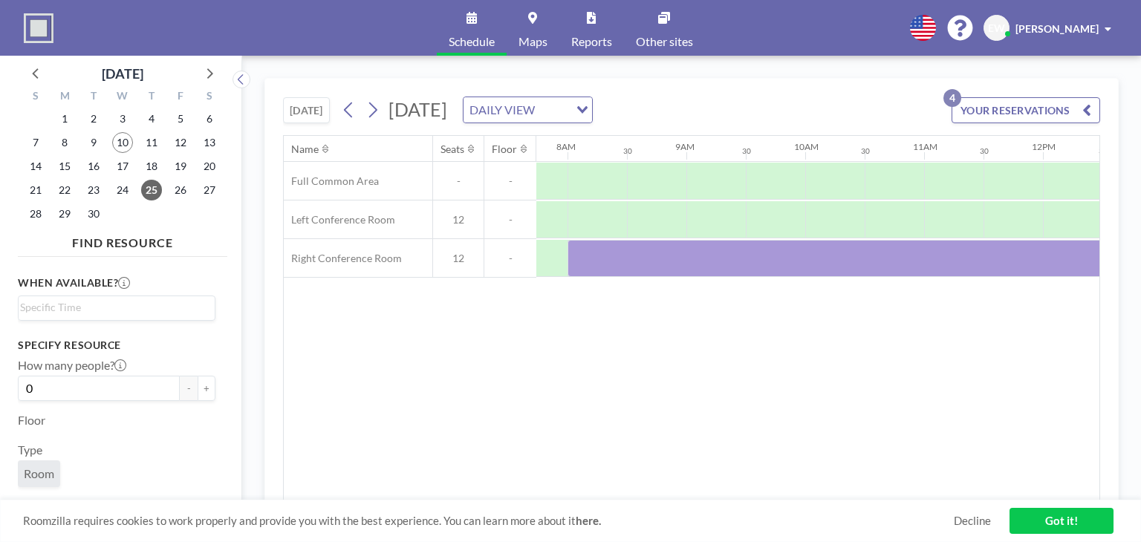
scroll to position [0, 900]
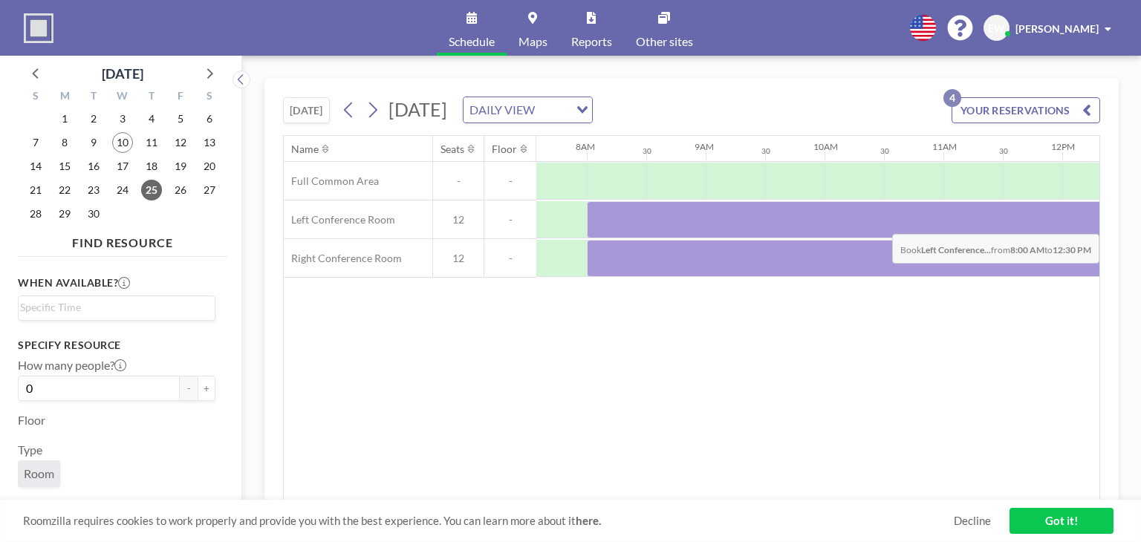
drag, startPoint x: 618, startPoint y: 222, endPoint x: 1080, endPoint y: 222, distance: 461.9
click at [1080, 222] on div at bounding box center [854, 219] width 535 height 37
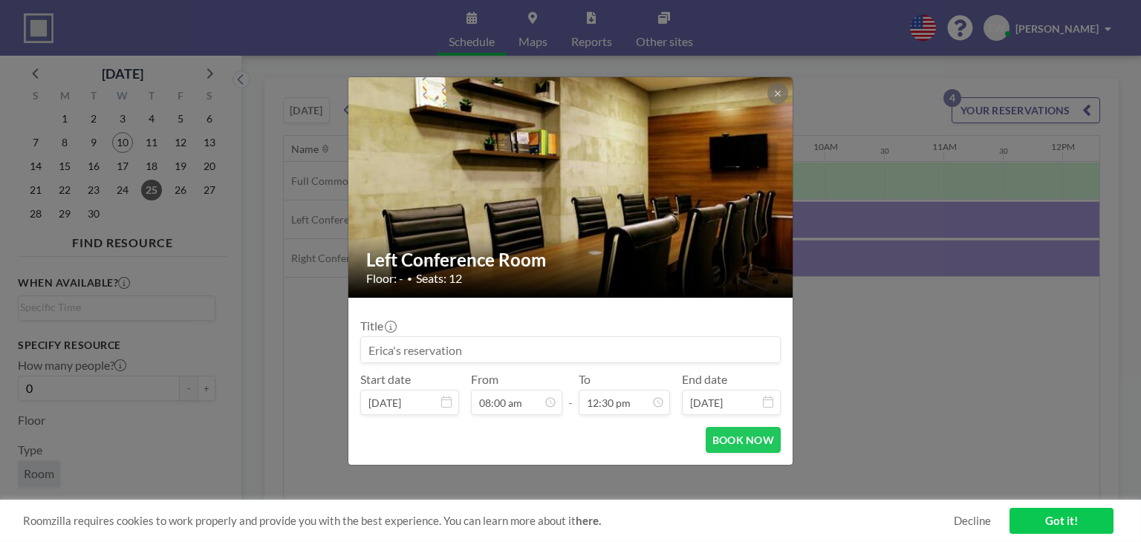
click at [549, 350] on input at bounding box center [570, 349] width 419 height 25
paste input "Theradaptive SLT Meeting"
type input "Theradaptive SLT Meeting"
click at [724, 437] on button "BOOK NOW" at bounding box center [742, 440] width 75 height 26
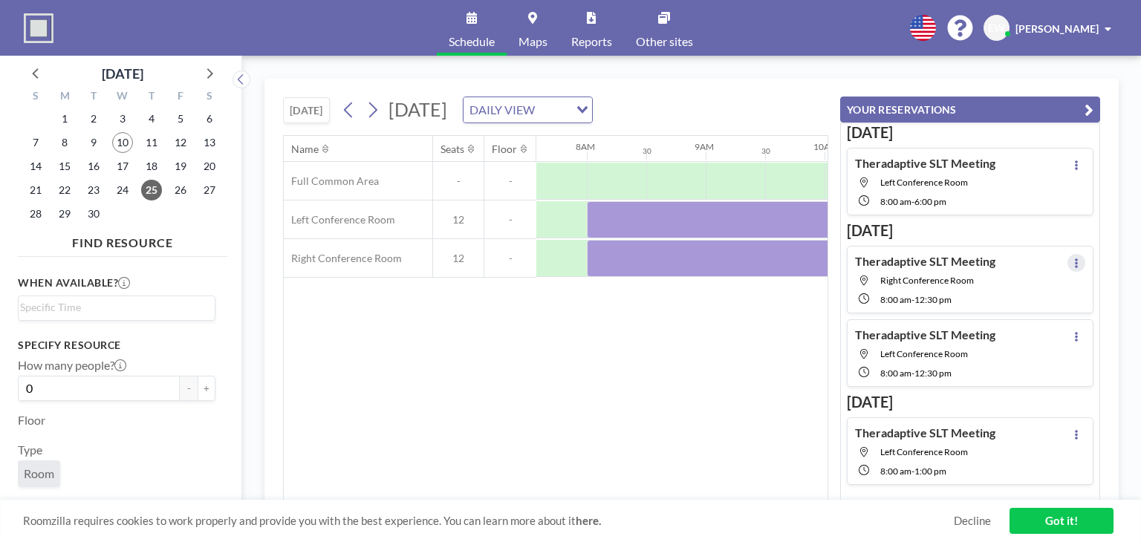
click at [1072, 254] on button at bounding box center [1076, 263] width 18 height 18
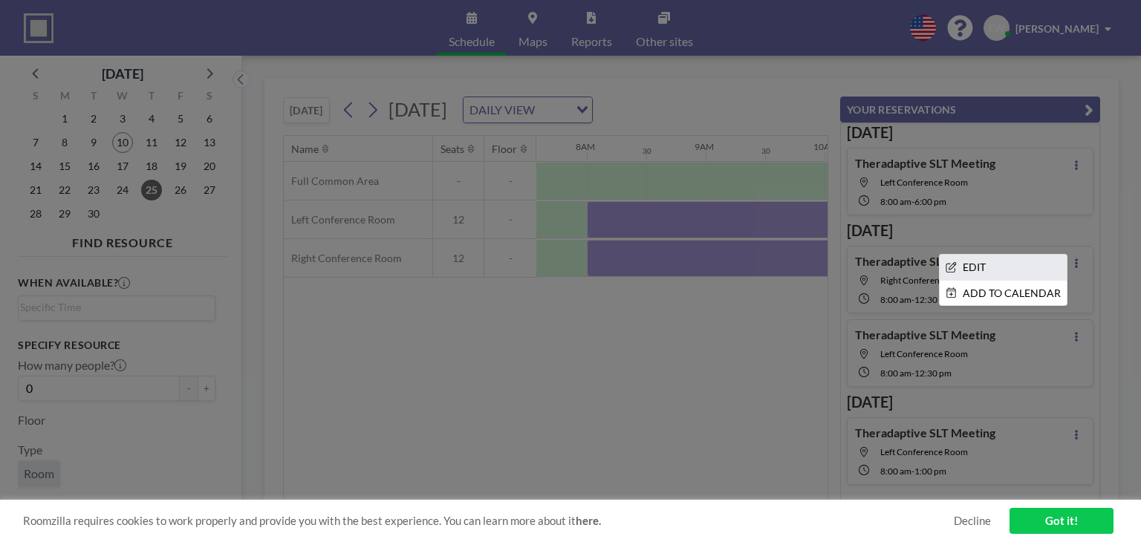
click at [985, 262] on li "EDIT" at bounding box center [1002, 267] width 127 height 25
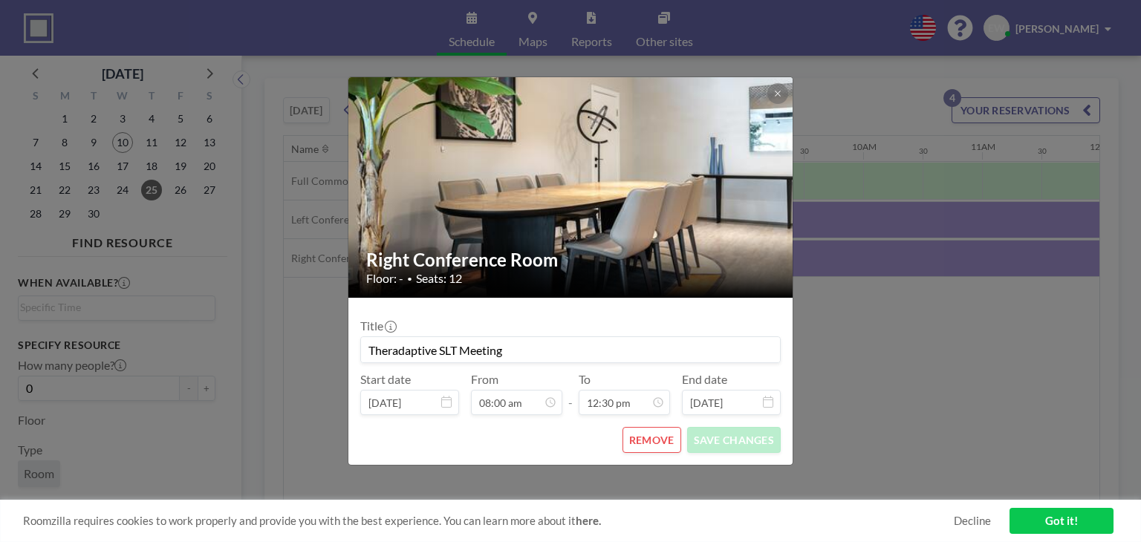
scroll to position [0, 891]
click at [653, 445] on button "REMOVE" at bounding box center [651, 440] width 59 height 26
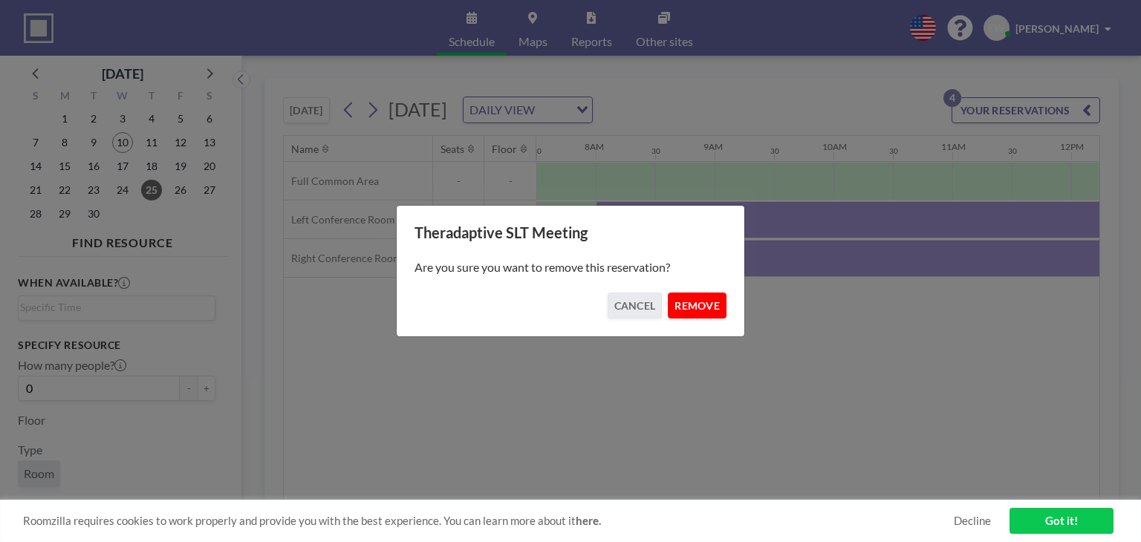
click at [694, 309] on button "REMOVE" at bounding box center [697, 306] width 59 height 26
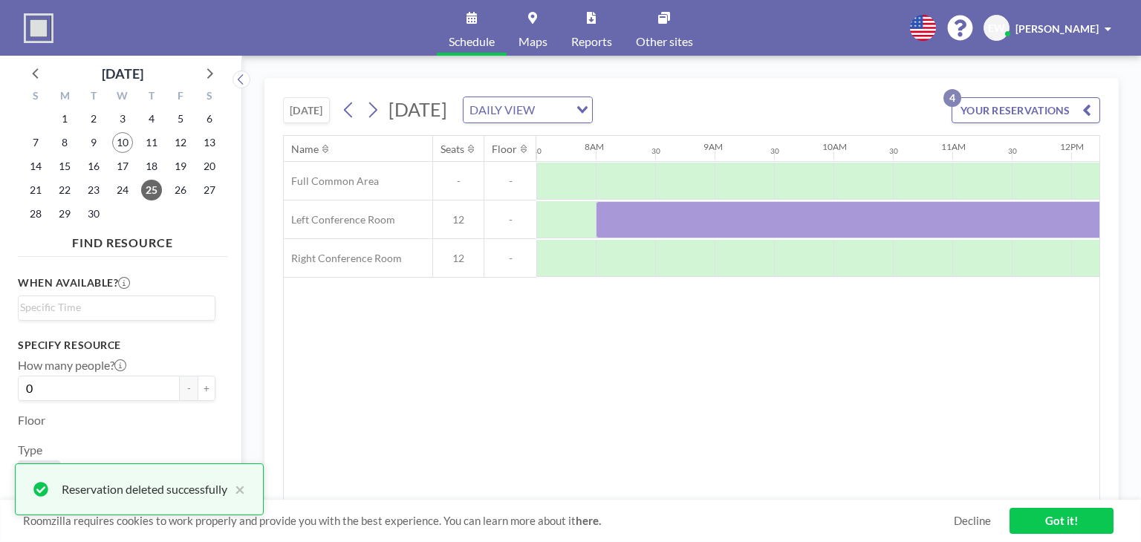
click at [1079, 108] on button "YOUR RESERVATIONS 4" at bounding box center [1025, 110] width 149 height 26
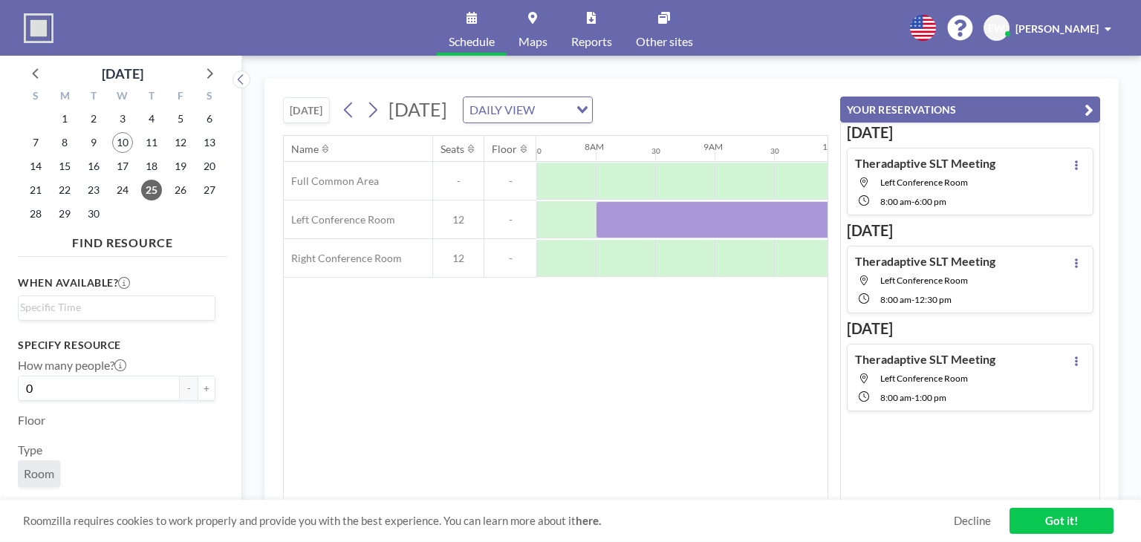
click at [1096, 76] on div "[DATE] [DATE] DAILY VIEW Loading... Name Seats Floor 12AM 30 1AM 30 2AM 30 3AM …" at bounding box center [691, 299] width 898 height 486
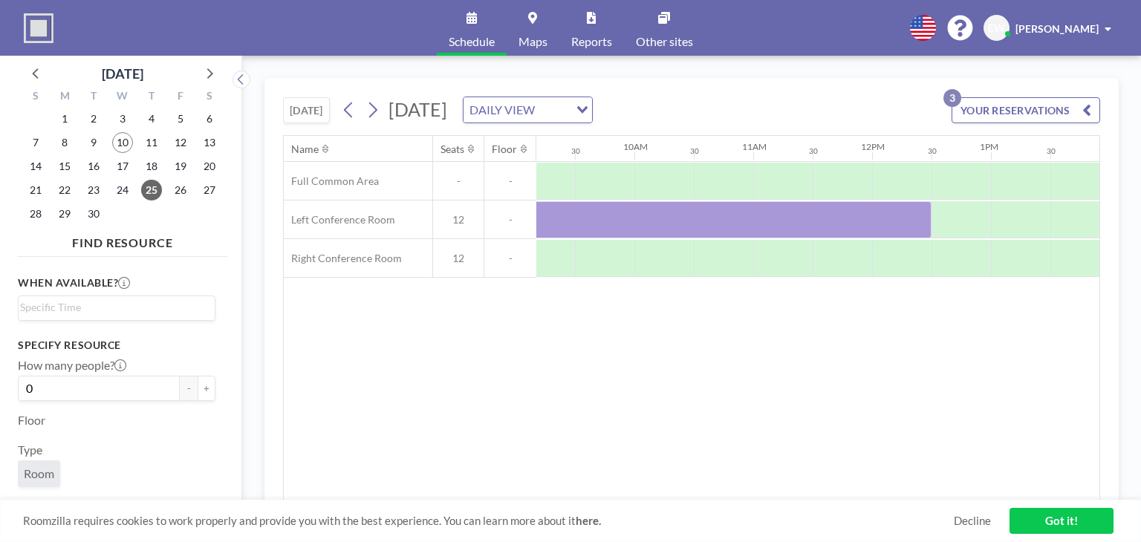
scroll to position [0, 1093]
click at [376, 109] on icon at bounding box center [372, 110] width 14 height 22
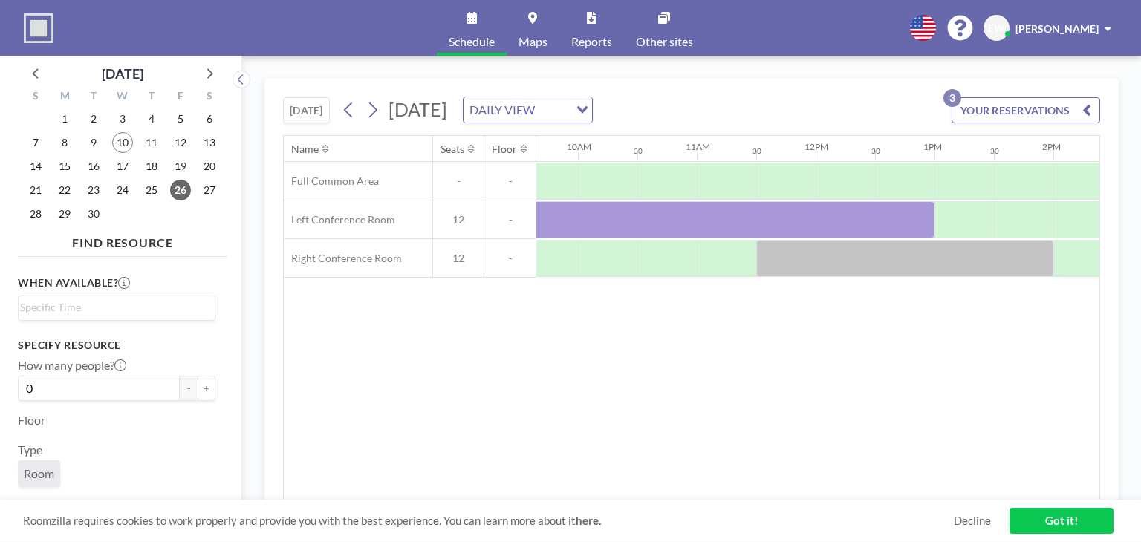
scroll to position [0, 1148]
